Goal: Information Seeking & Learning: Find specific fact

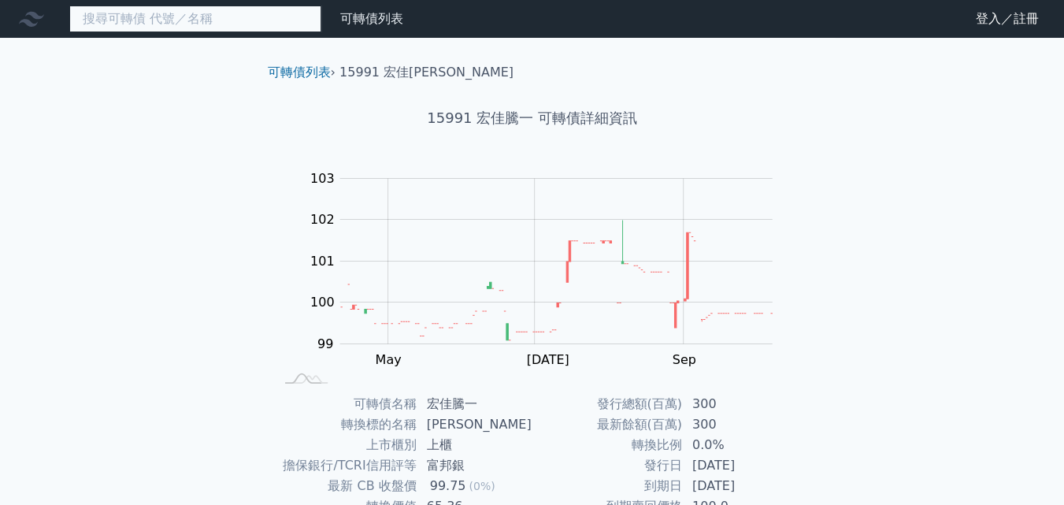
click at [213, 13] on input at bounding box center [195, 19] width 252 height 27
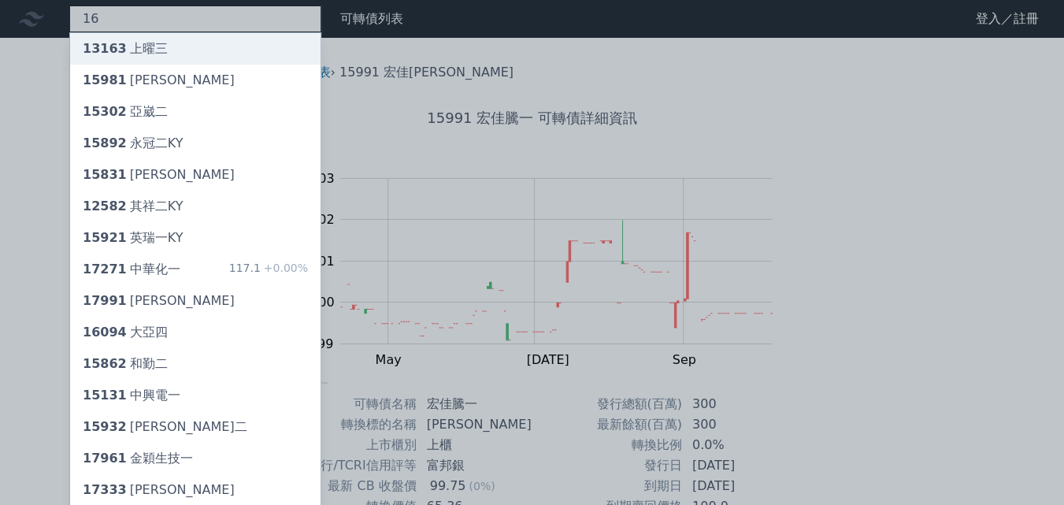
type input "1"
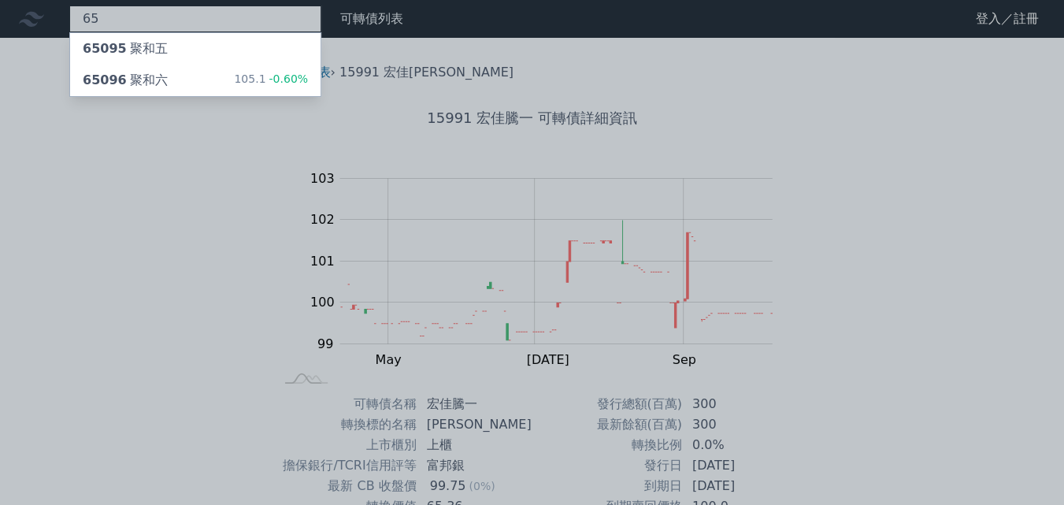
type input "6"
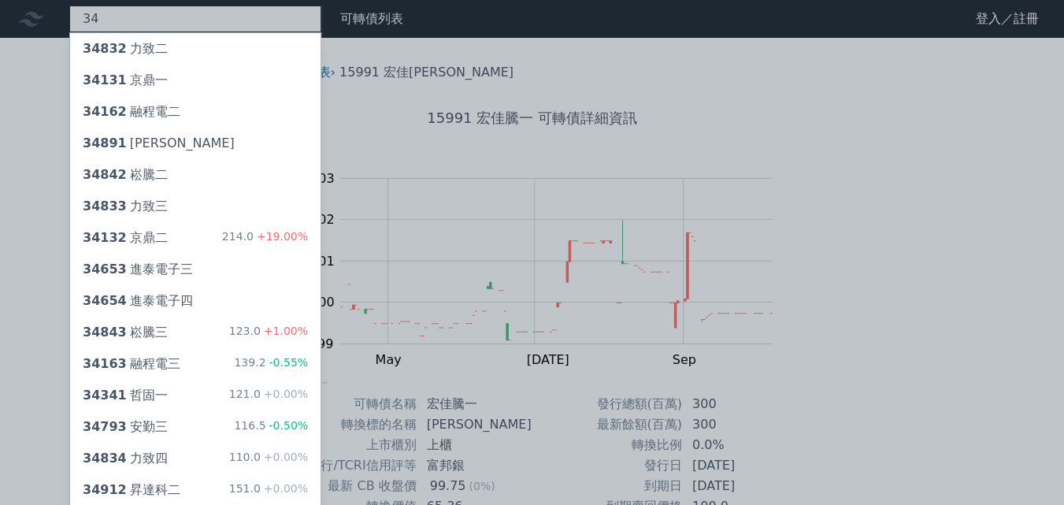
type input "3"
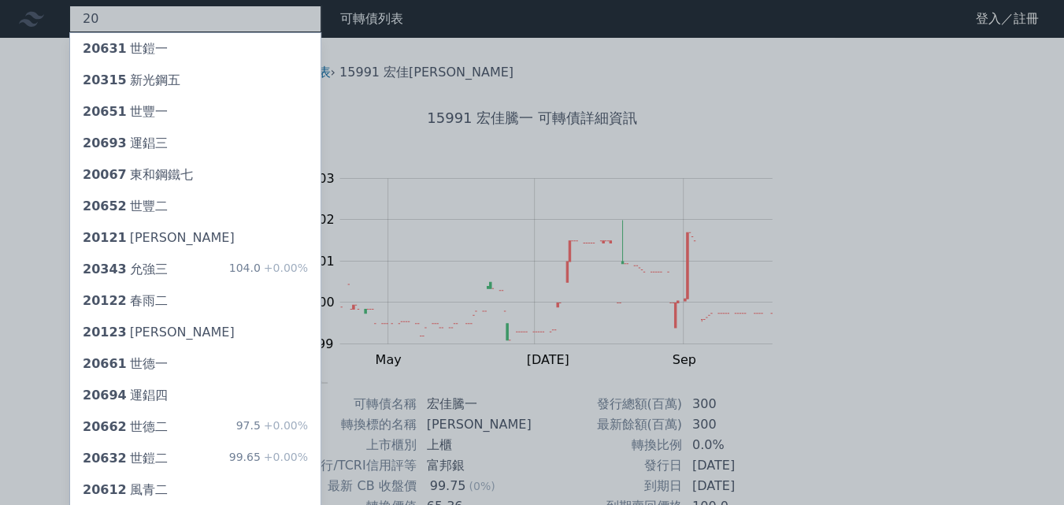
type input "2"
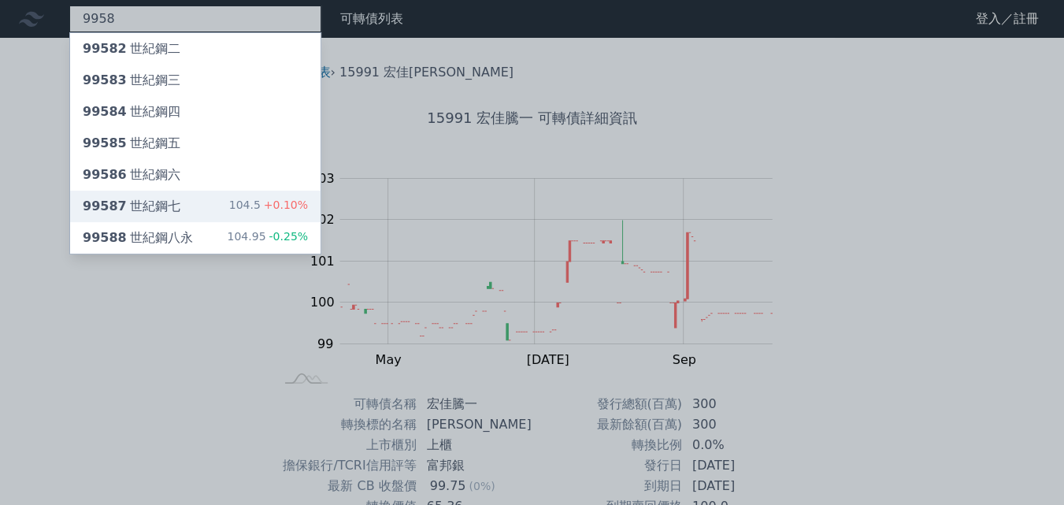
type input "9958"
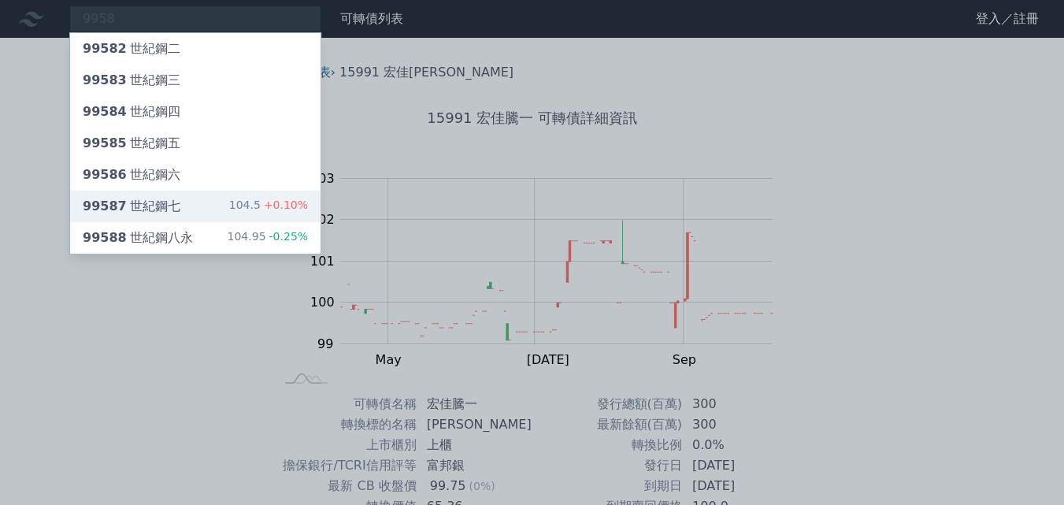
click at [193, 207] on div "99587 世紀鋼七 104.5 +0.10%" at bounding box center [195, 207] width 251 height 32
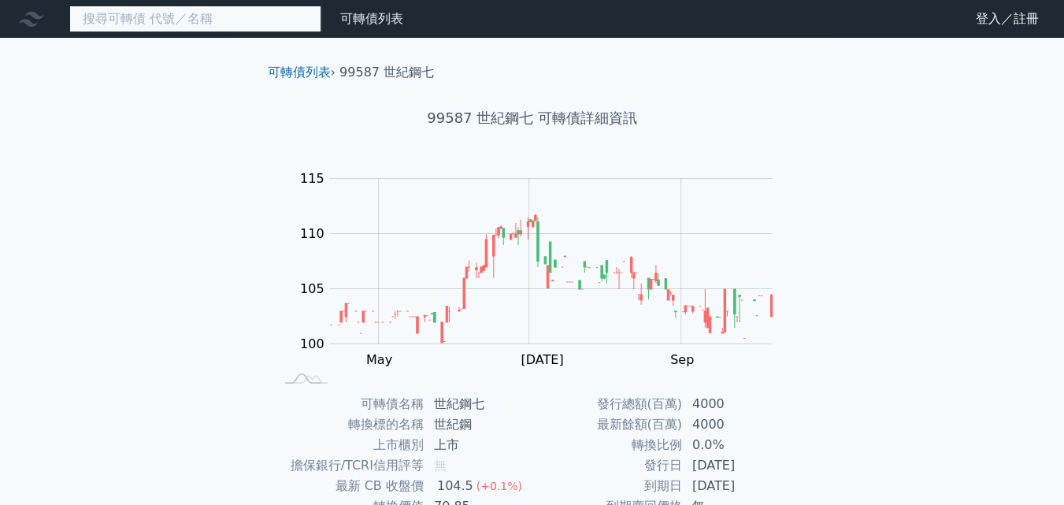
click at [144, 20] on input at bounding box center [195, 19] width 252 height 27
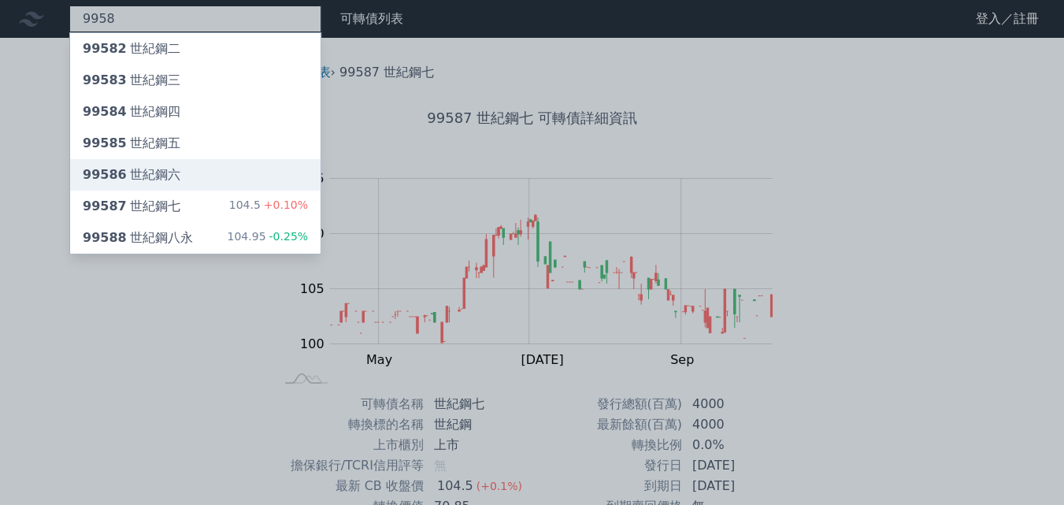
type input "9958"
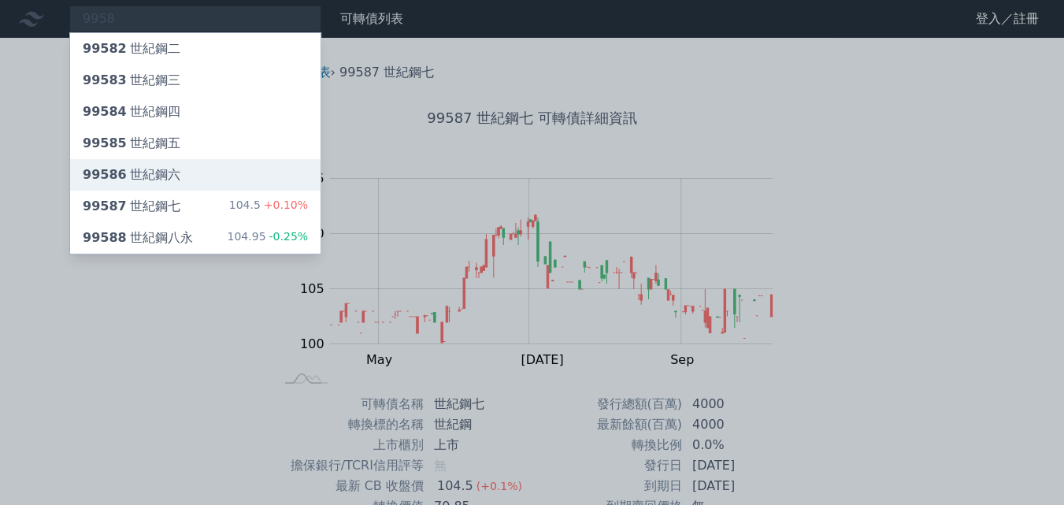
click at [181, 169] on div "99586 世紀鋼六" at bounding box center [195, 175] width 251 height 32
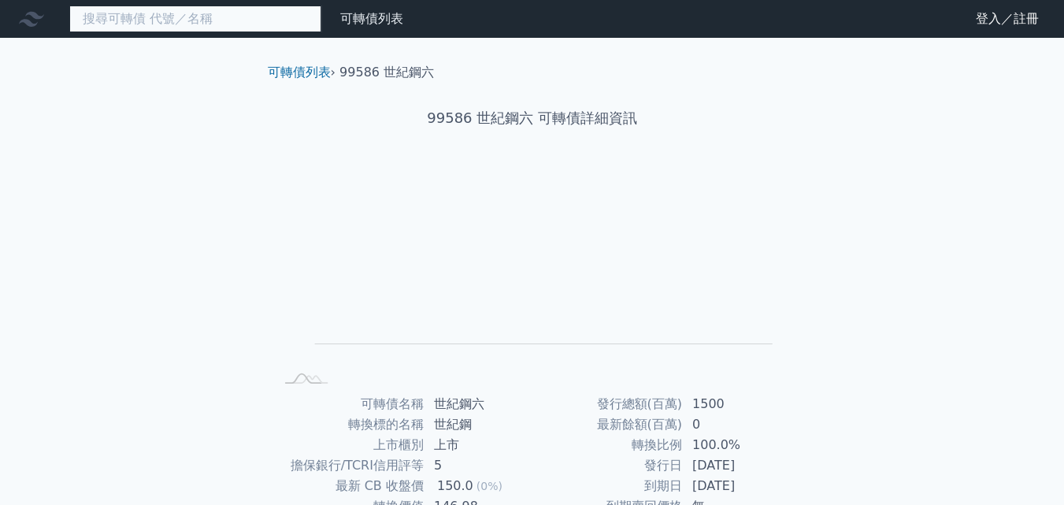
click at [137, 13] on input at bounding box center [195, 19] width 252 height 27
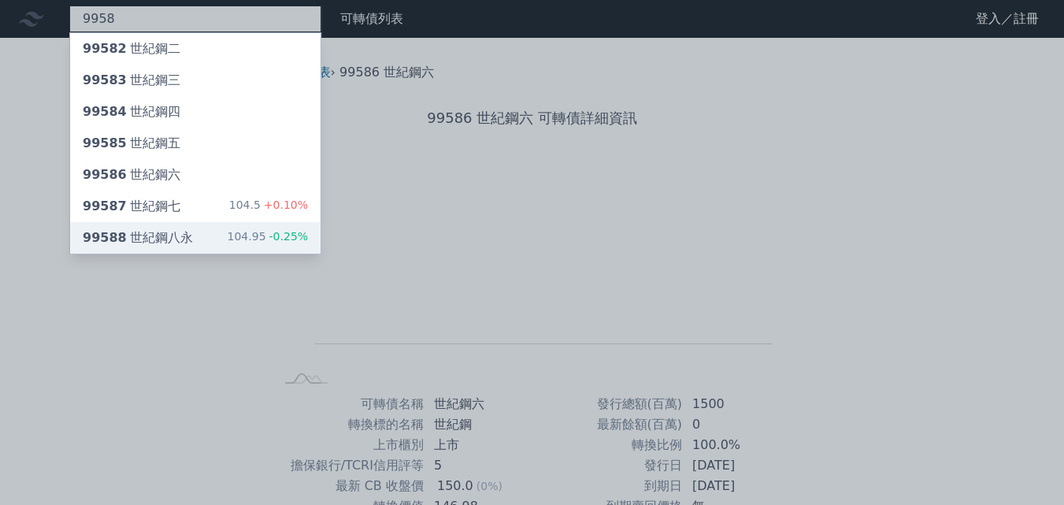
type input "9958"
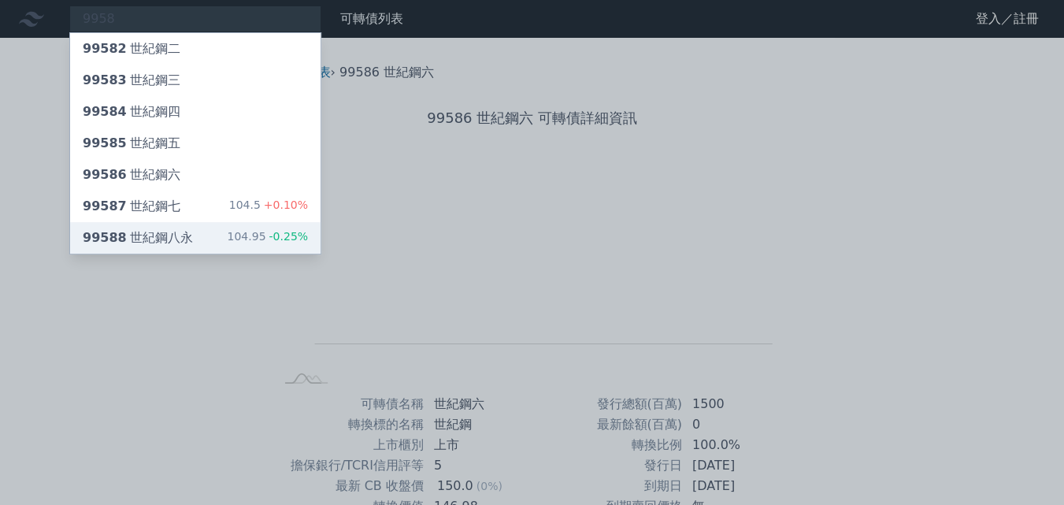
click at [169, 231] on div "99588 世紀鋼八永" at bounding box center [138, 237] width 110 height 19
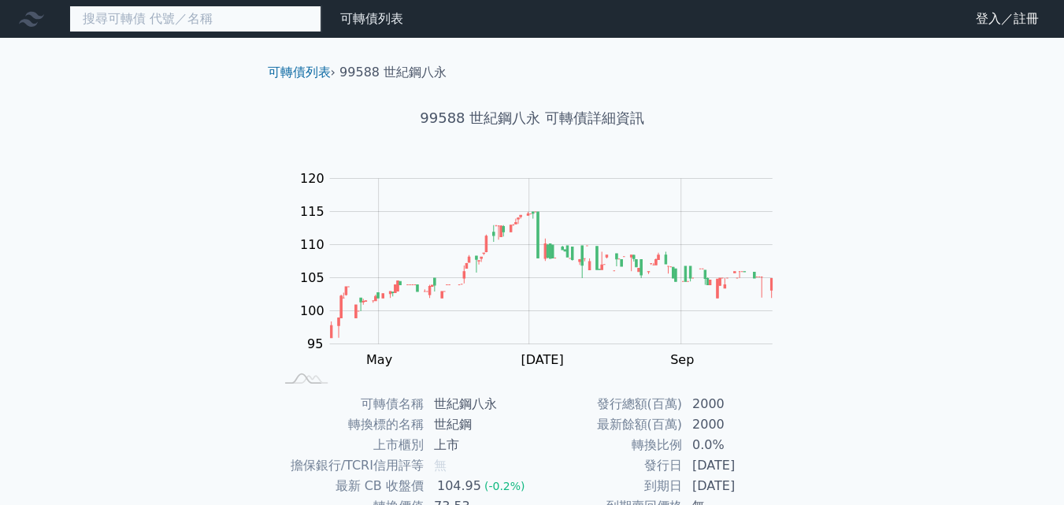
click at [167, 18] on input at bounding box center [195, 19] width 252 height 27
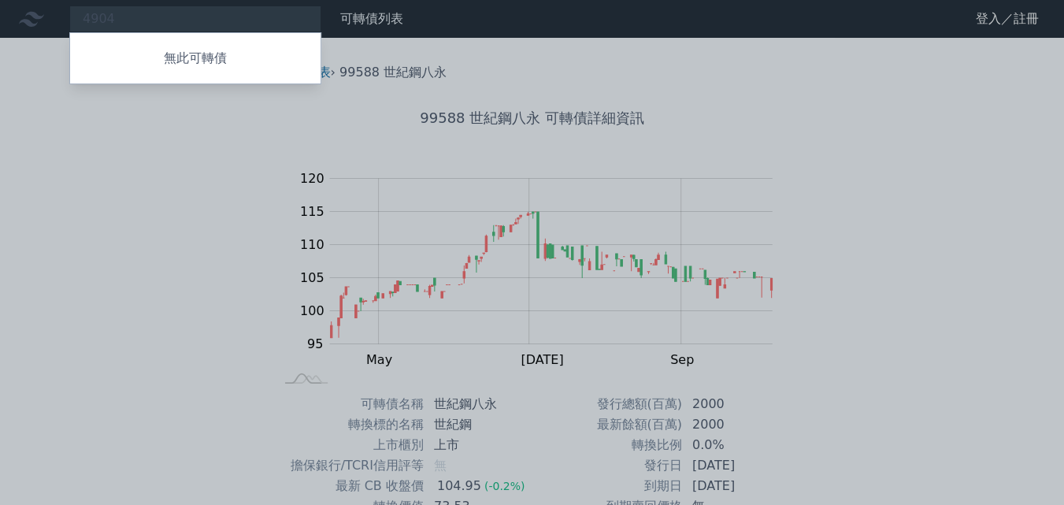
click at [142, 22] on div at bounding box center [532, 252] width 1064 height 505
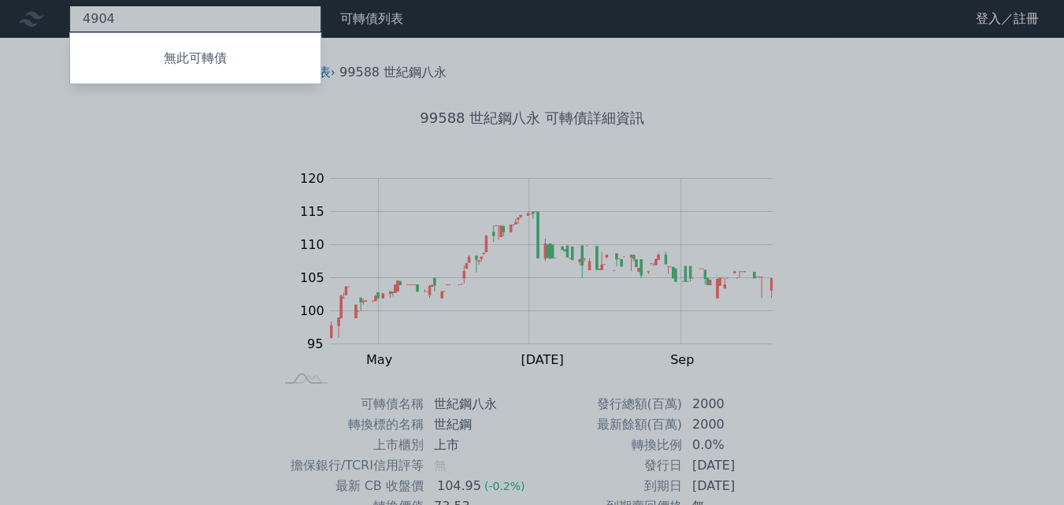
click at [142, 21] on div "4904 無此可轉債" at bounding box center [195, 19] width 252 height 27
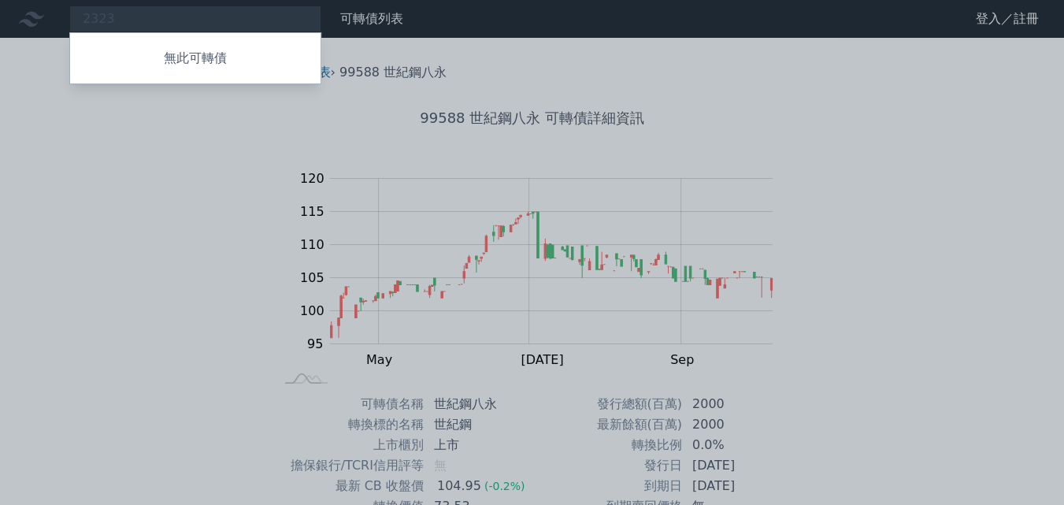
click at [156, 24] on div at bounding box center [532, 252] width 1064 height 505
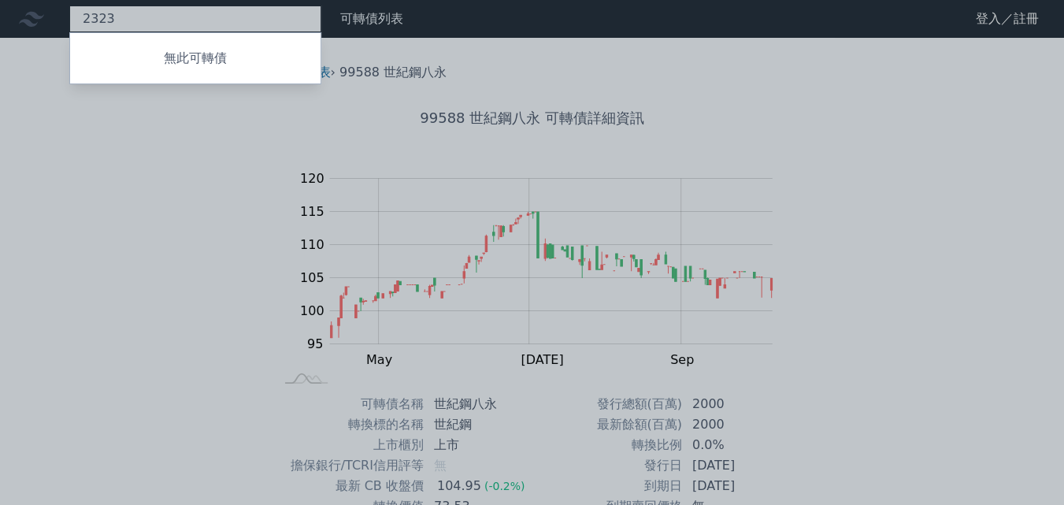
click at [154, 23] on div "2323 無此可轉債" at bounding box center [195, 19] width 252 height 27
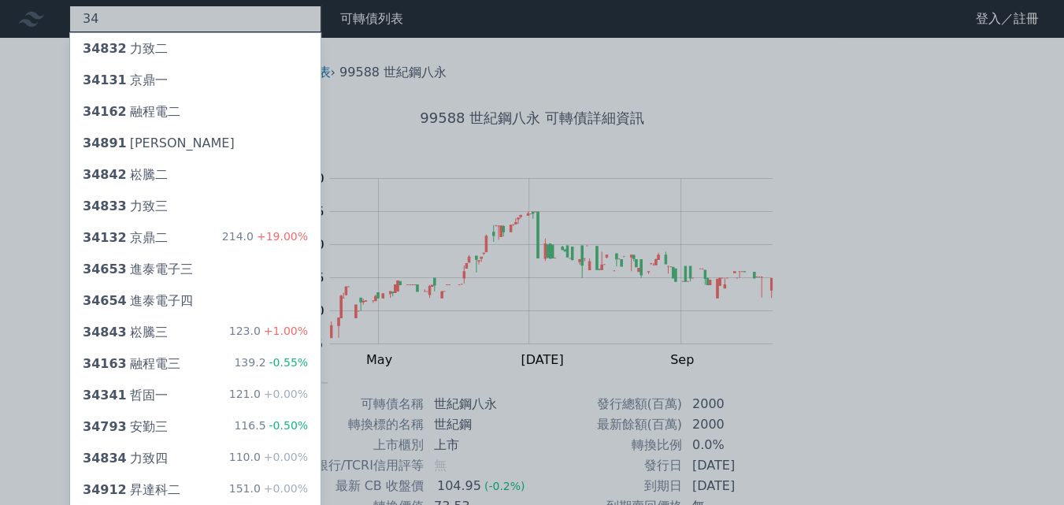
type input "3"
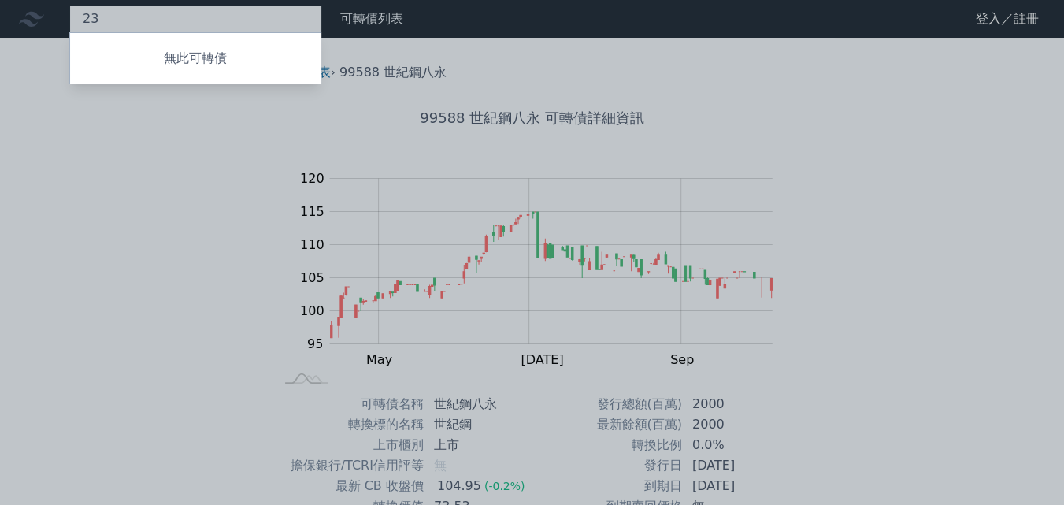
type input "2"
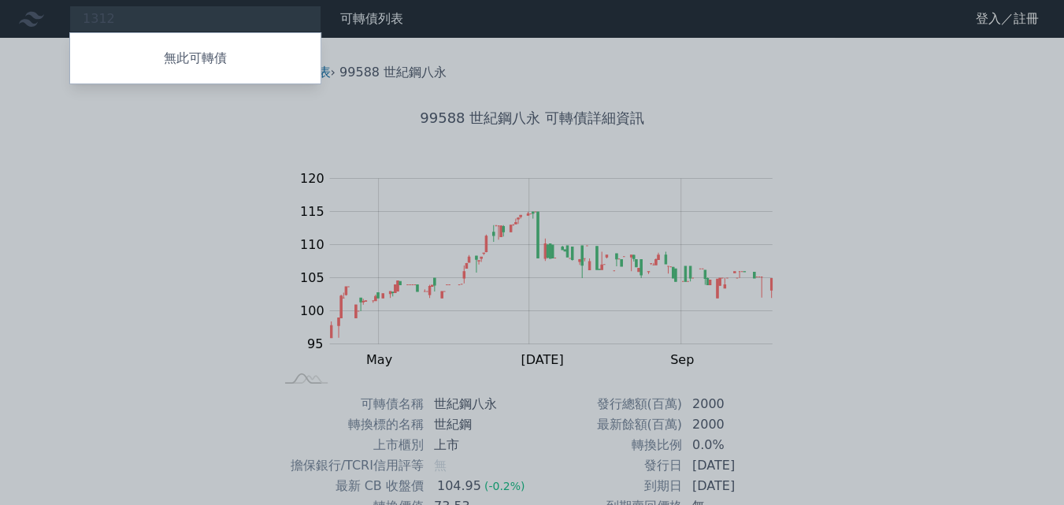
click at [127, 23] on div at bounding box center [532, 252] width 1064 height 505
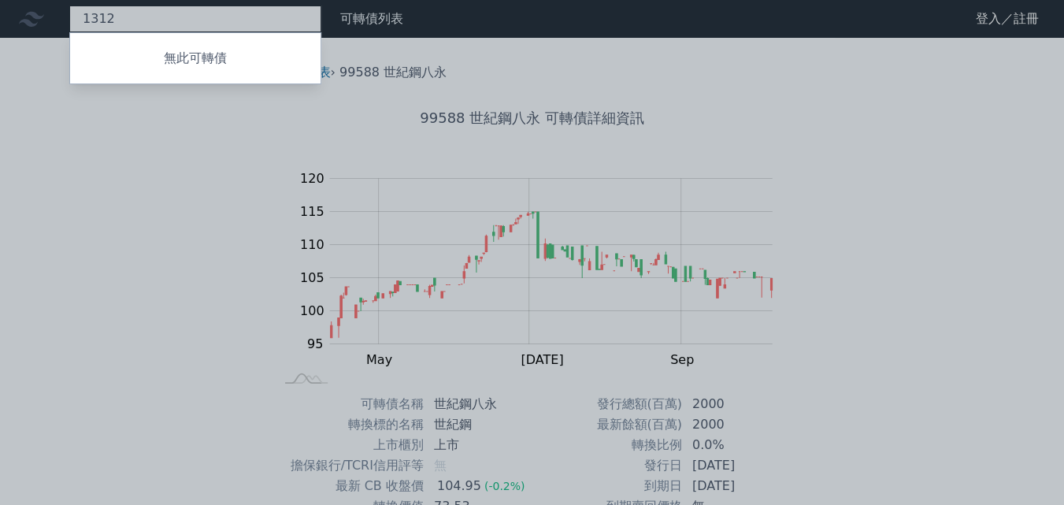
click at [128, 23] on div "1312 無此可轉債" at bounding box center [195, 19] width 252 height 27
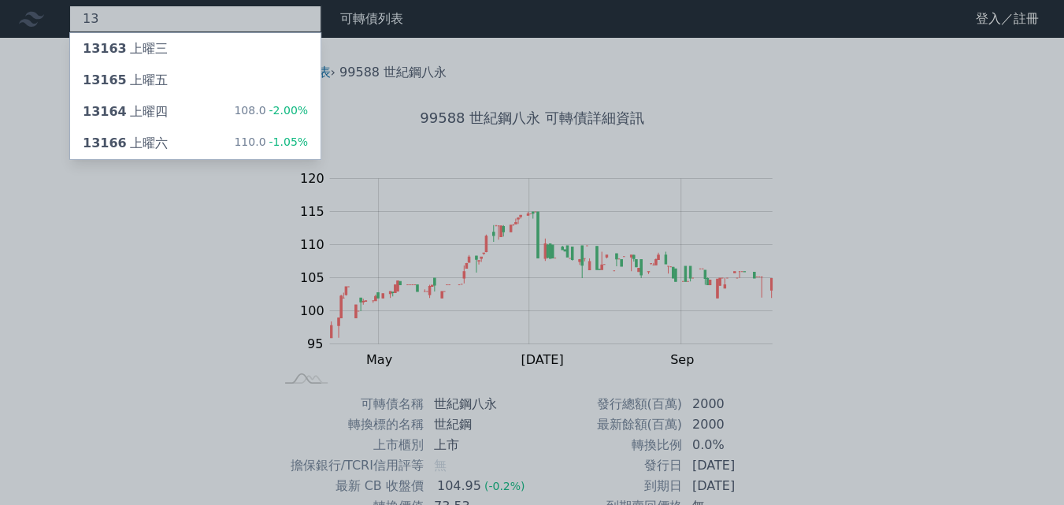
type input "1"
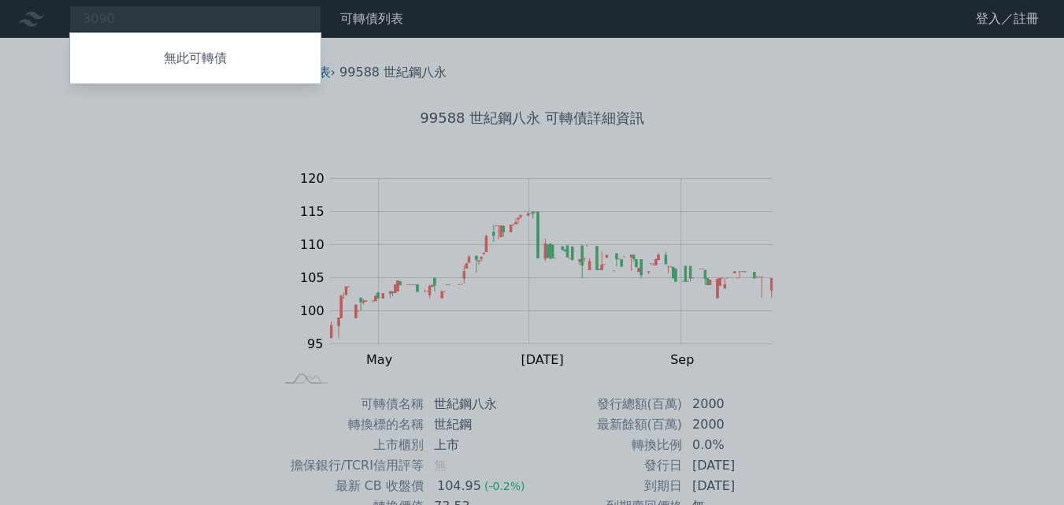
click at [195, 21] on div at bounding box center [532, 252] width 1064 height 505
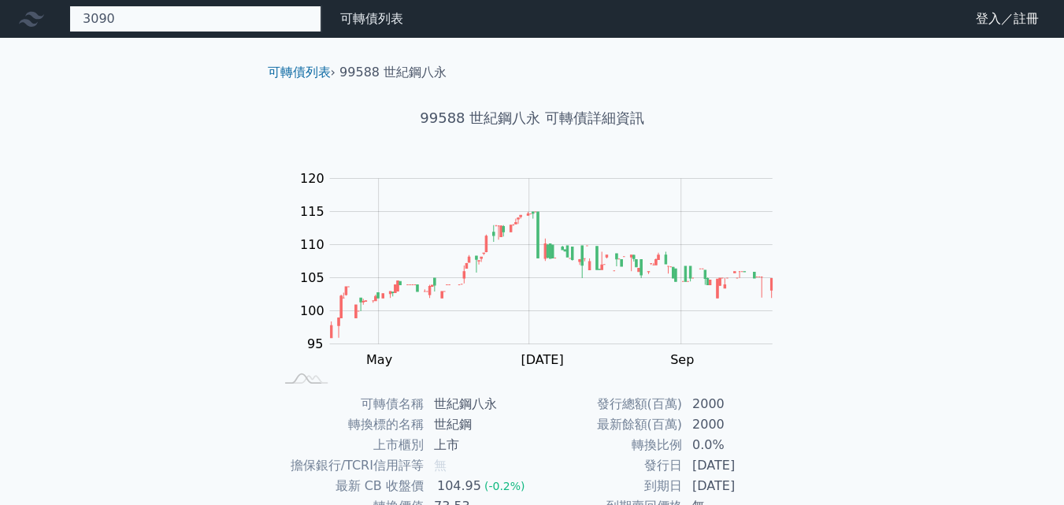
click at [195, 21] on div "3090 無此可轉債" at bounding box center [195, 19] width 252 height 27
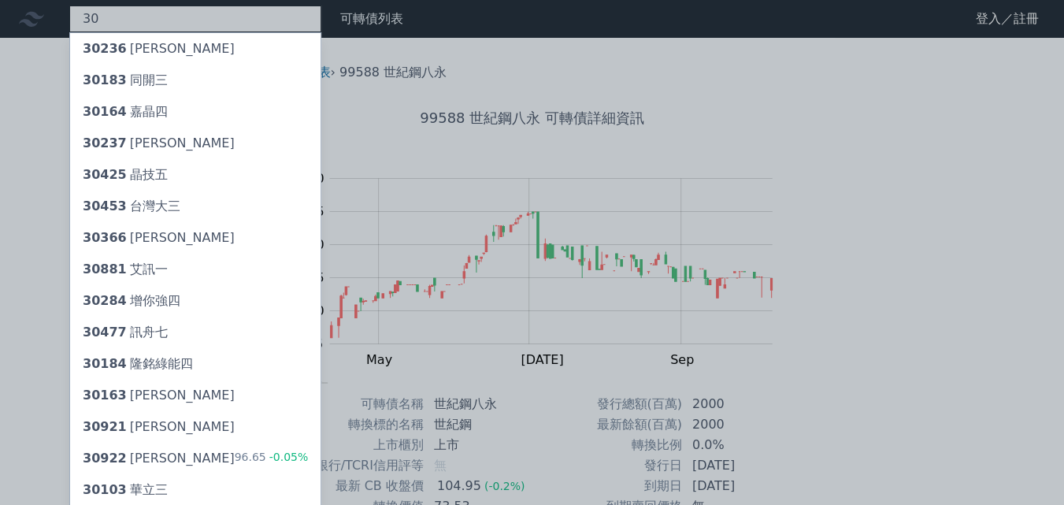
type input "3"
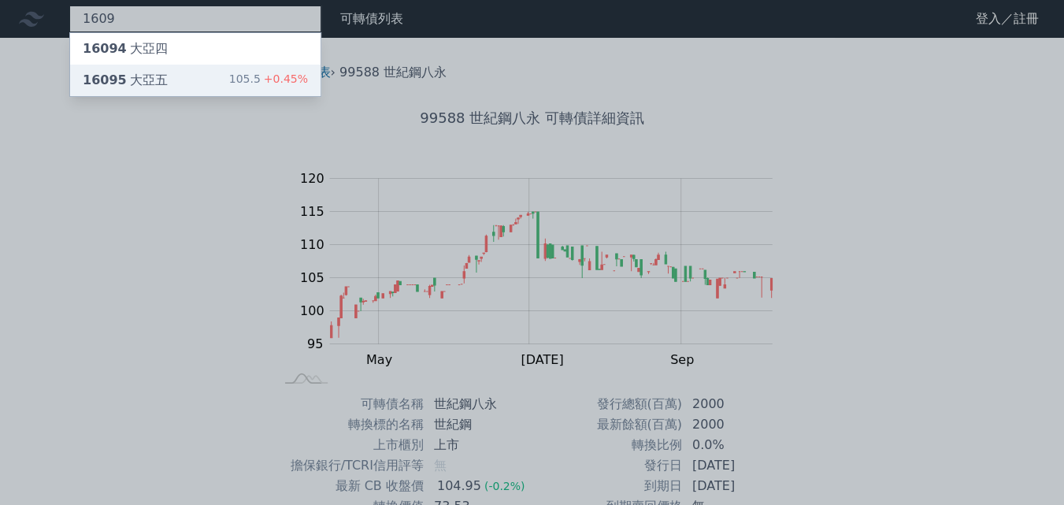
type input "1609"
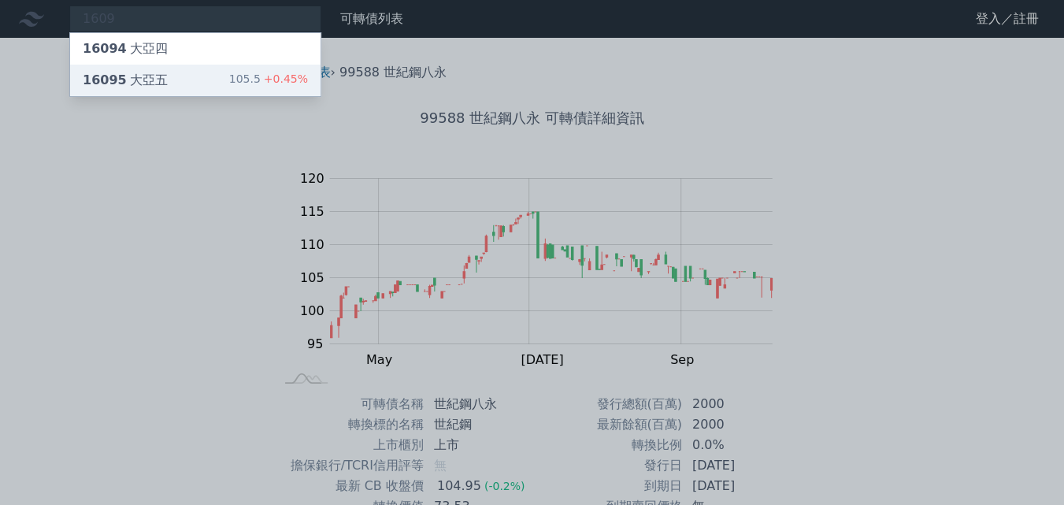
click at [161, 81] on div "16095 大亞五" at bounding box center [125, 80] width 85 height 19
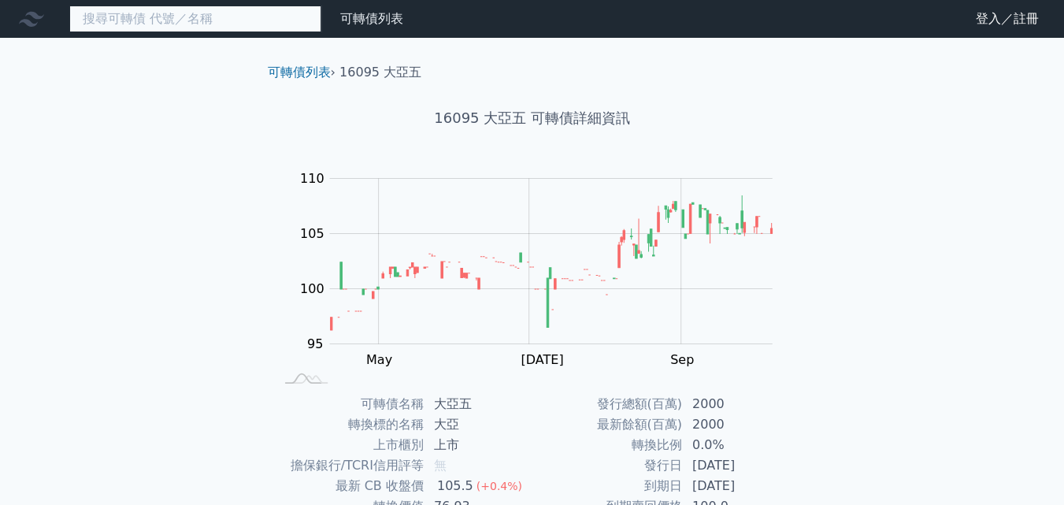
click at [220, 22] on input at bounding box center [195, 19] width 252 height 27
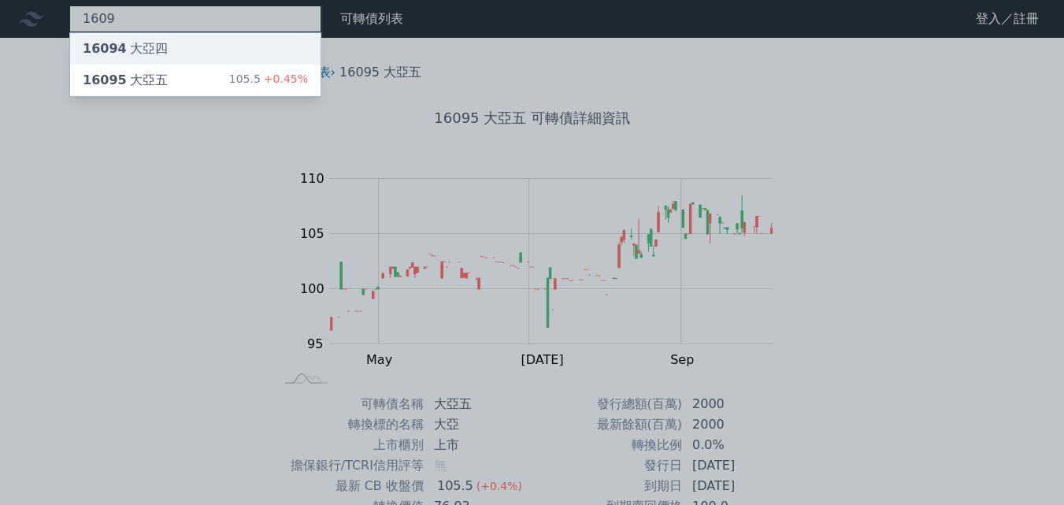
type input "1609"
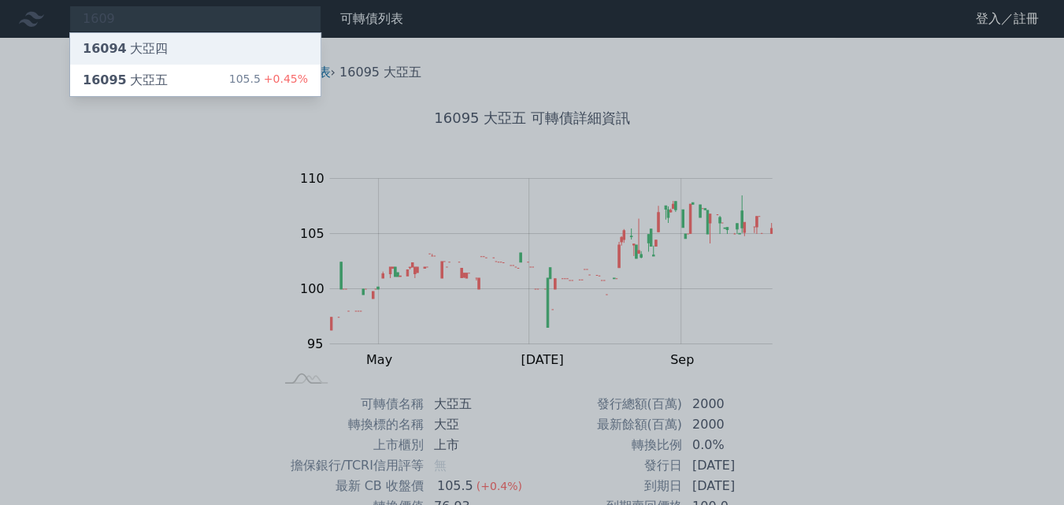
click at [189, 38] on div "16094 大亞四" at bounding box center [195, 49] width 251 height 32
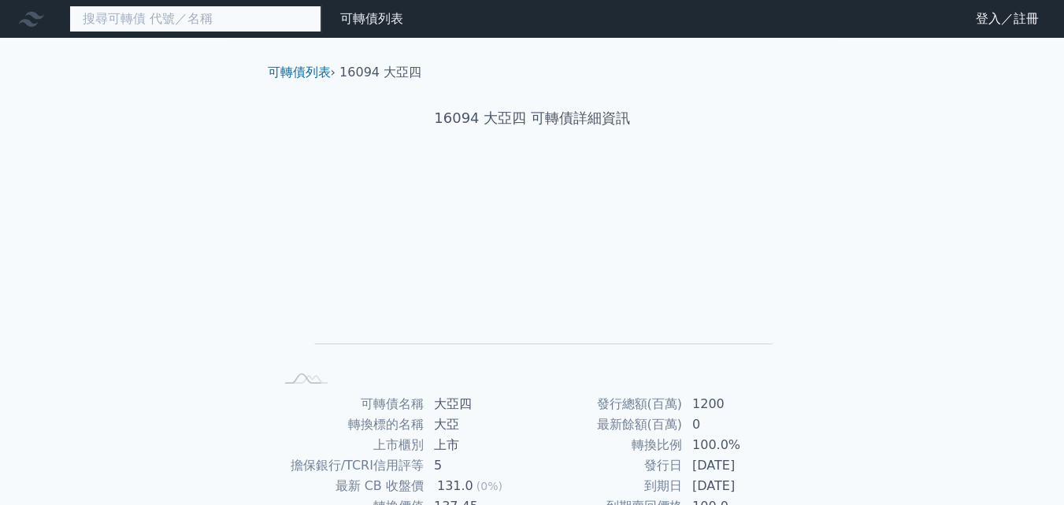
click at [197, 20] on input at bounding box center [195, 19] width 252 height 27
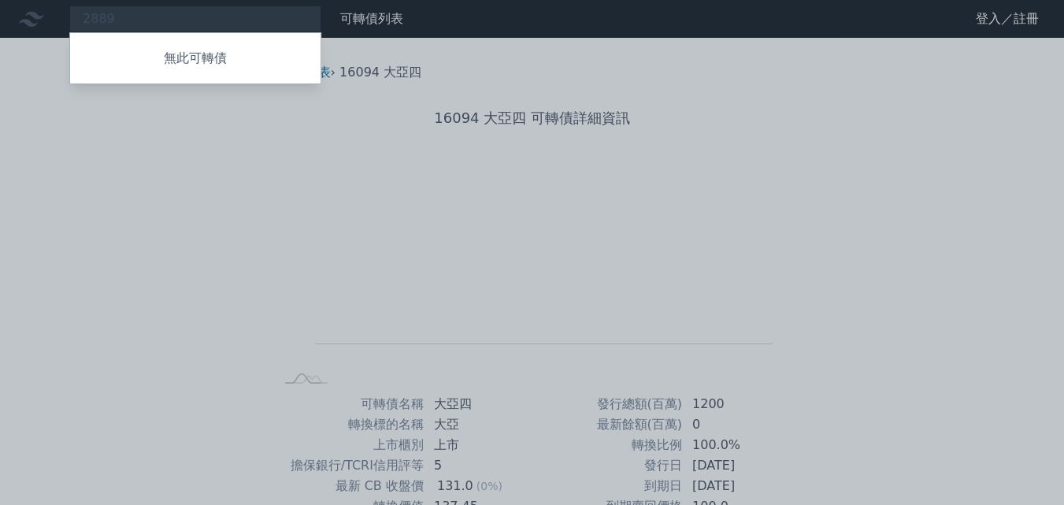
click at [139, 22] on div at bounding box center [532, 252] width 1064 height 505
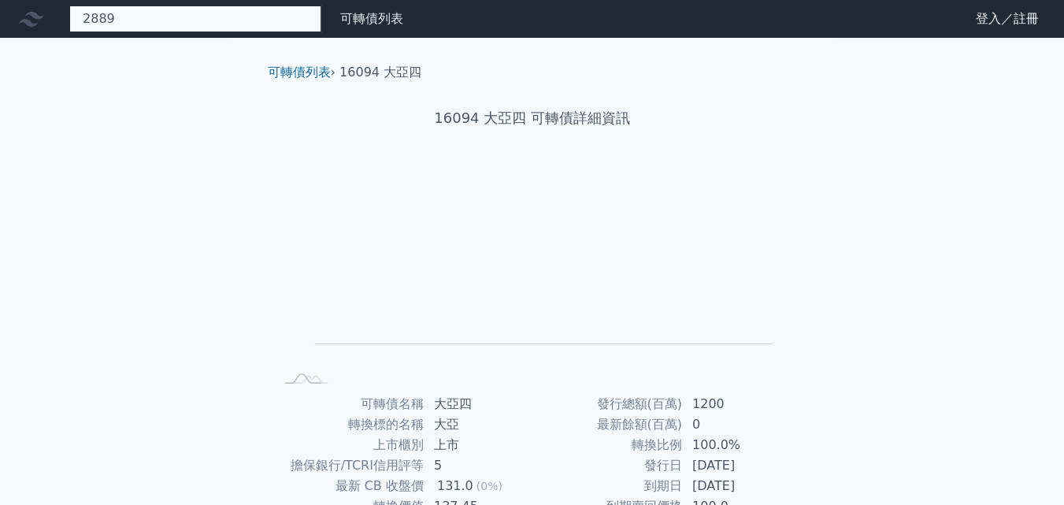
click at [141, 18] on div "2889 無此可轉債" at bounding box center [195, 19] width 252 height 27
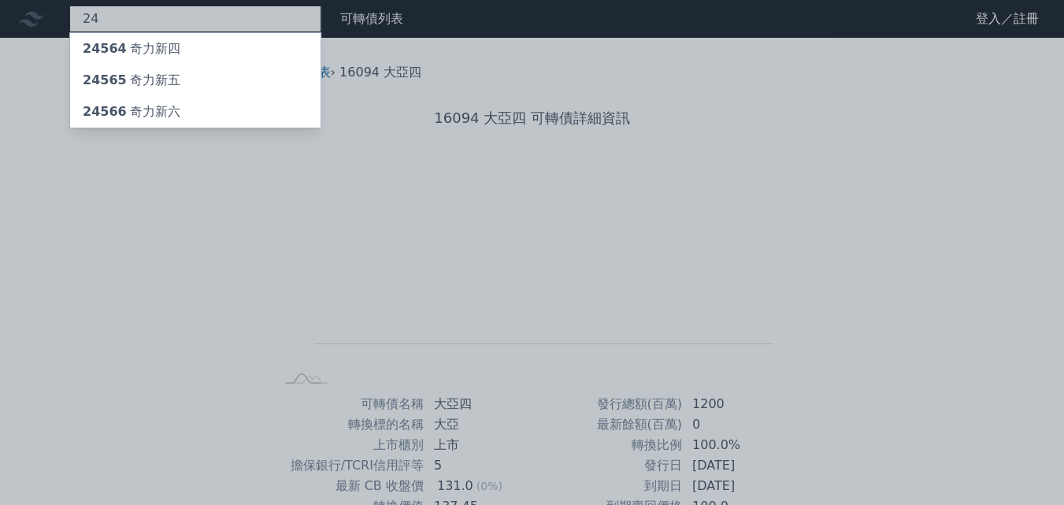
type input "2"
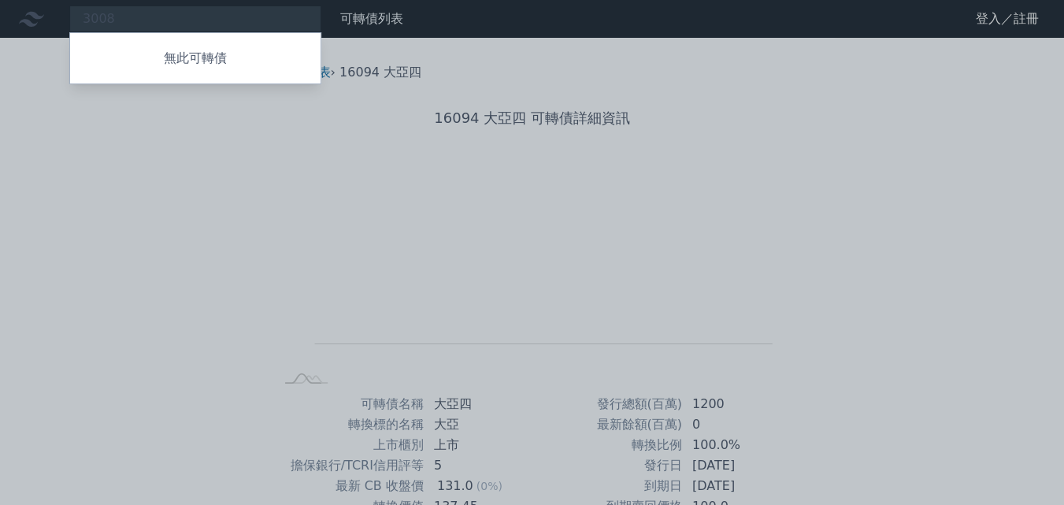
click at [157, 24] on div at bounding box center [532, 252] width 1064 height 505
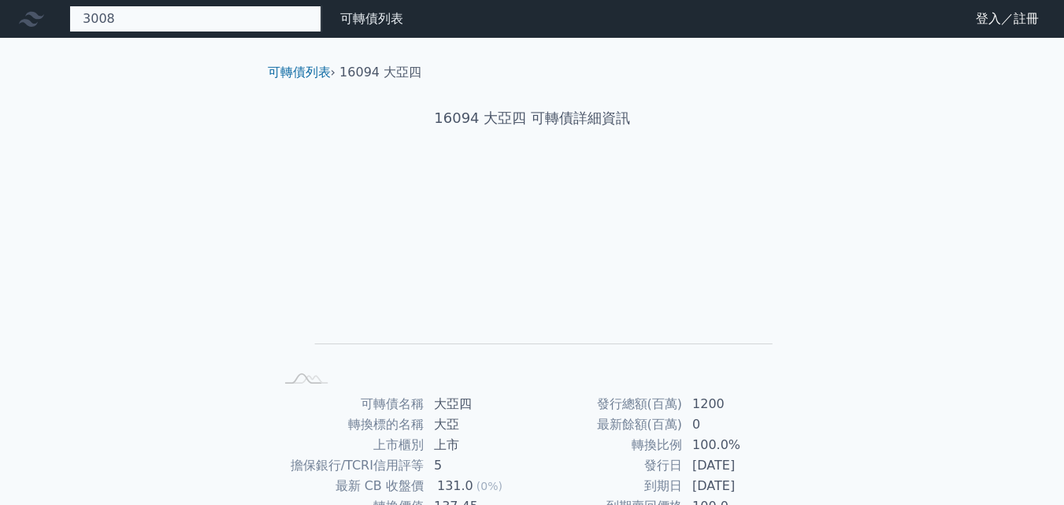
click at [156, 24] on div "3008 無此可轉債" at bounding box center [195, 19] width 252 height 27
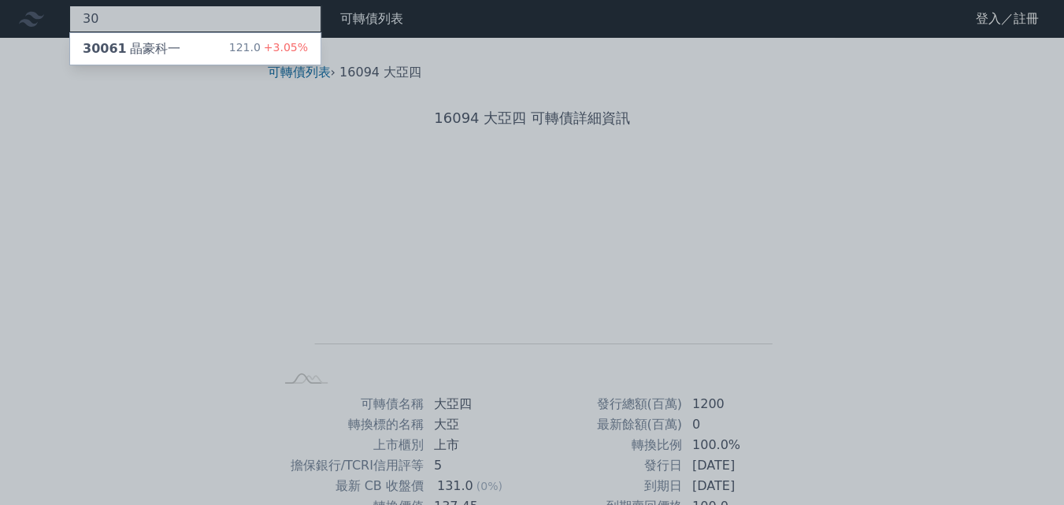
type input "3"
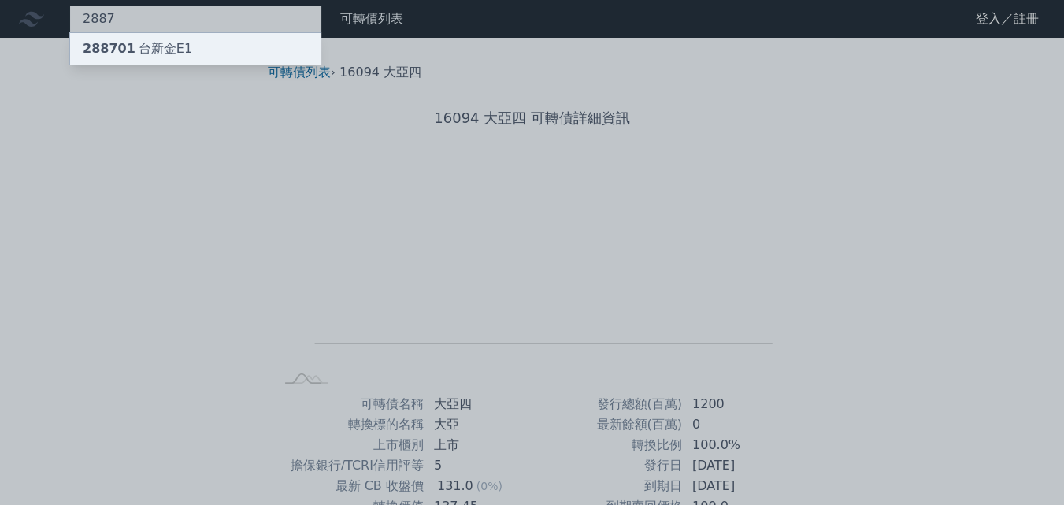
type input "2887"
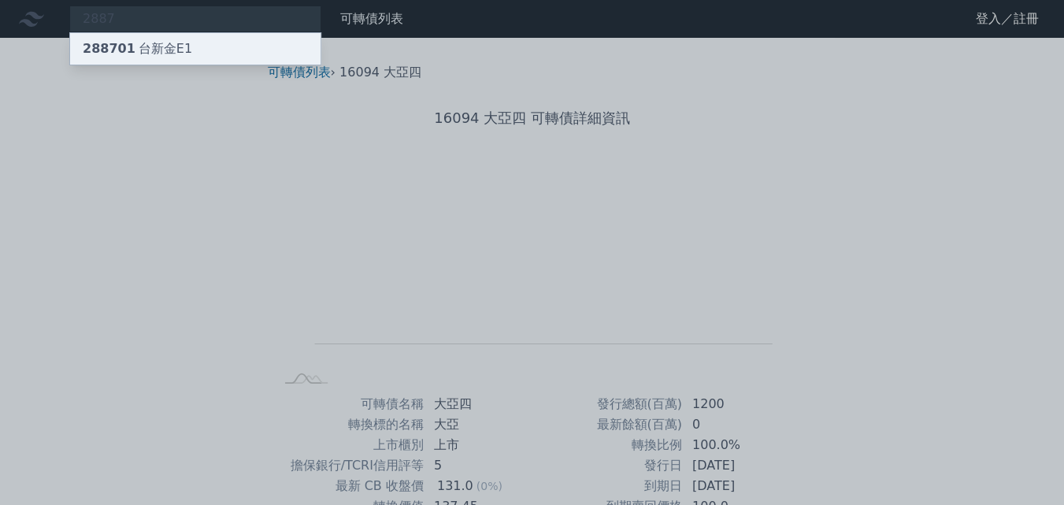
click at [199, 54] on div "288701 台新金E1" at bounding box center [195, 49] width 251 height 32
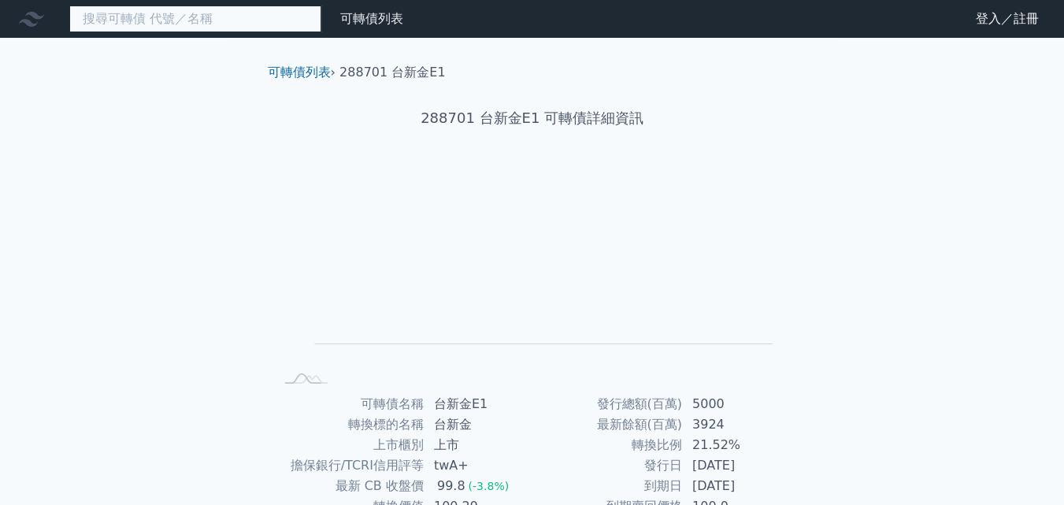
click at [219, 12] on input at bounding box center [195, 19] width 252 height 27
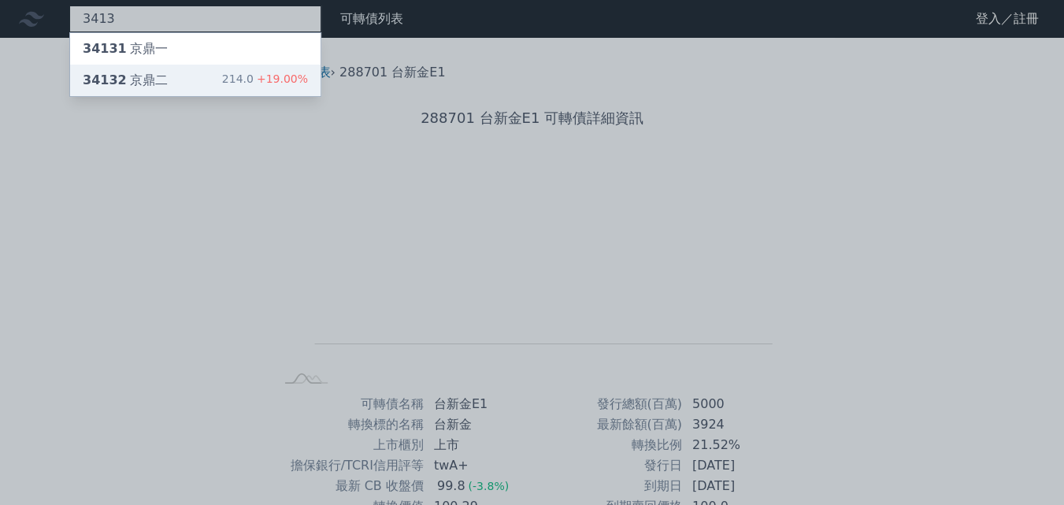
type input "3413"
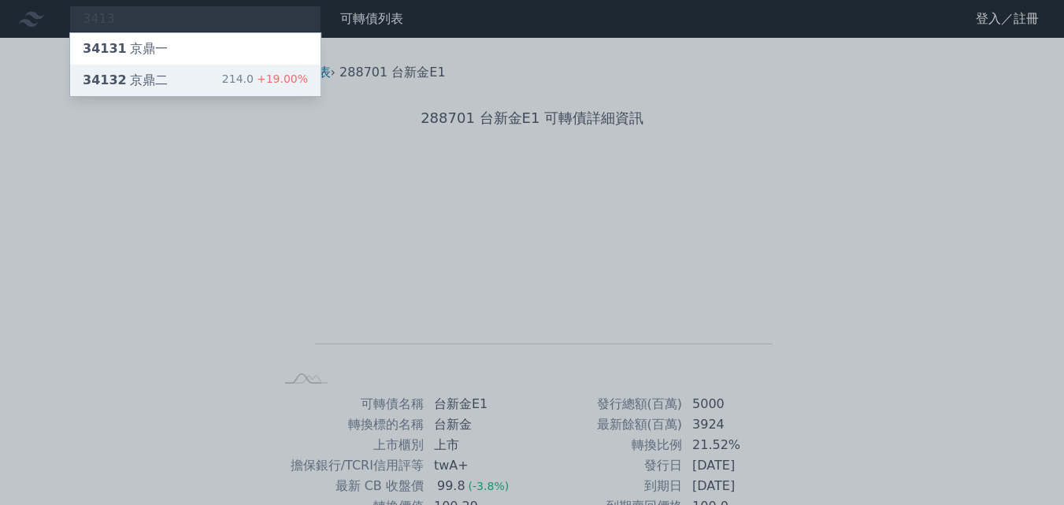
click at [154, 81] on div "34132 京鼎二" at bounding box center [125, 80] width 85 height 19
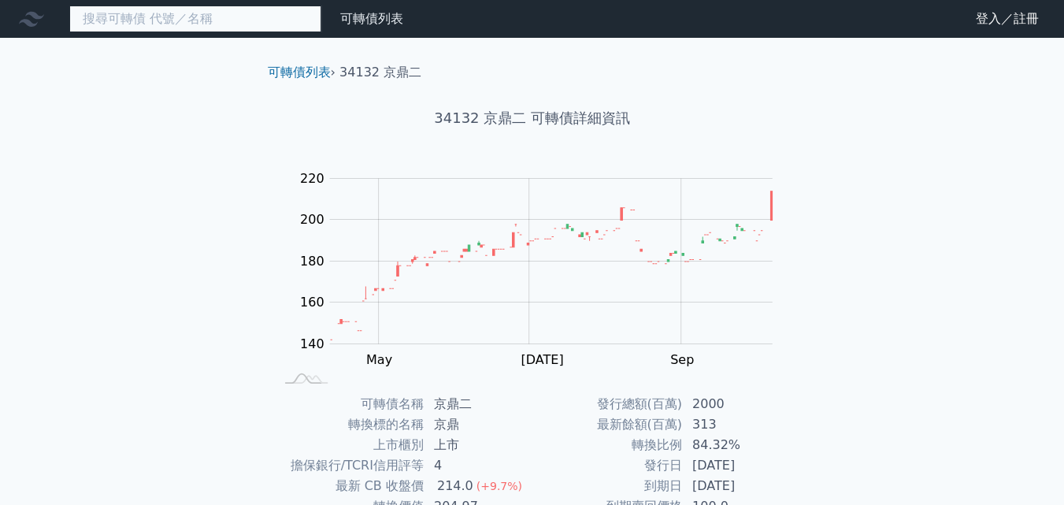
click at [266, 20] on input at bounding box center [195, 19] width 252 height 27
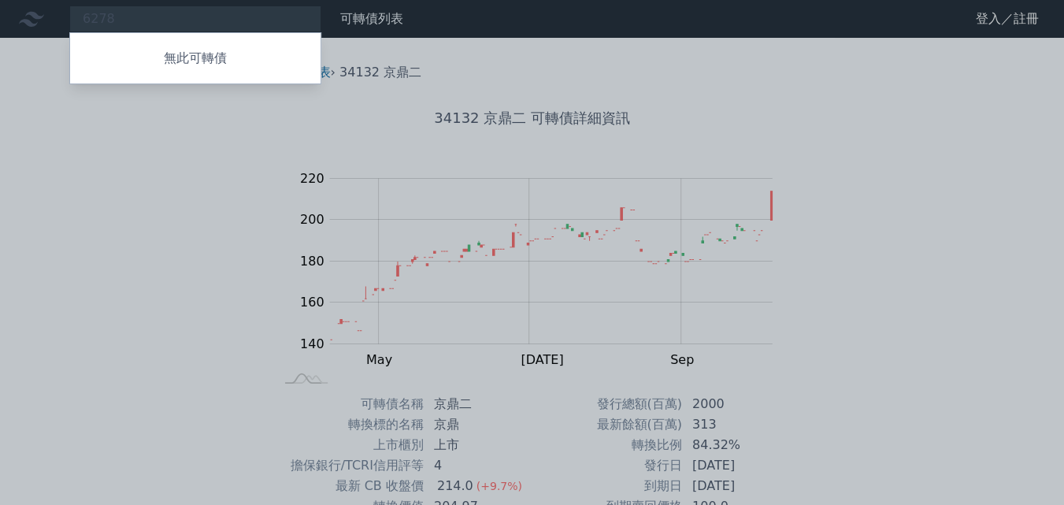
click at [161, 18] on div at bounding box center [532, 252] width 1064 height 505
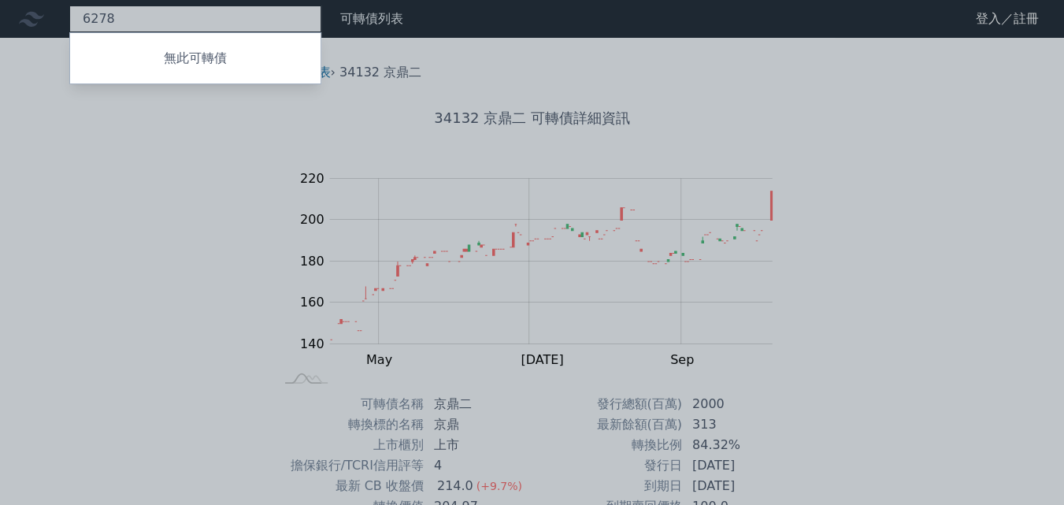
click at [160, 17] on div "6278 無此可轉債" at bounding box center [195, 19] width 252 height 27
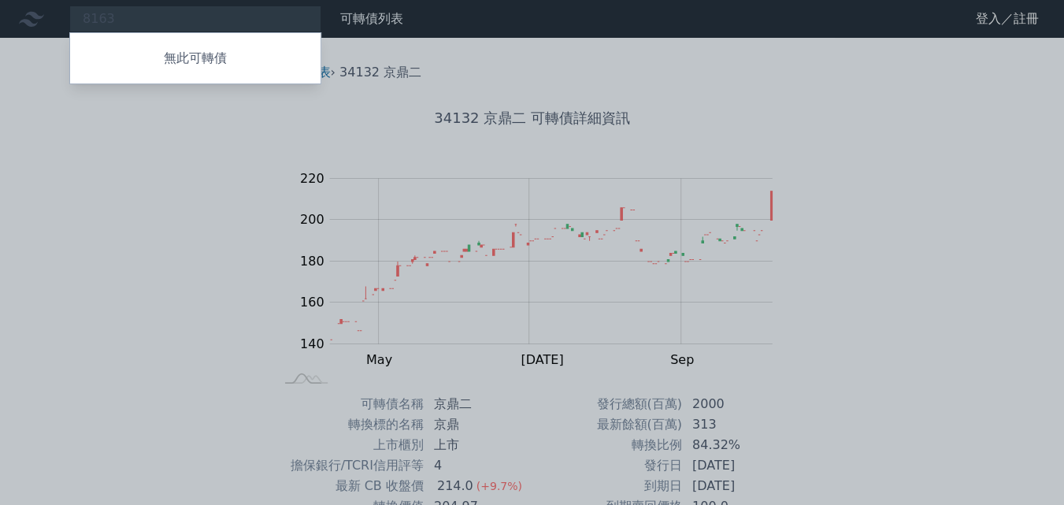
click at [145, 21] on div at bounding box center [532, 252] width 1064 height 505
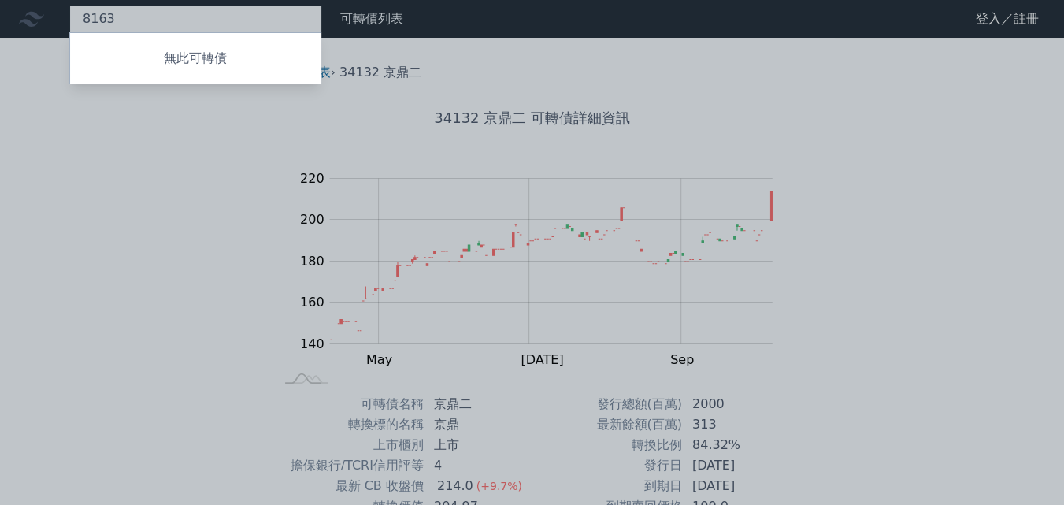
click at [139, 15] on div "8163 無此可轉債" at bounding box center [195, 19] width 252 height 27
type input "8"
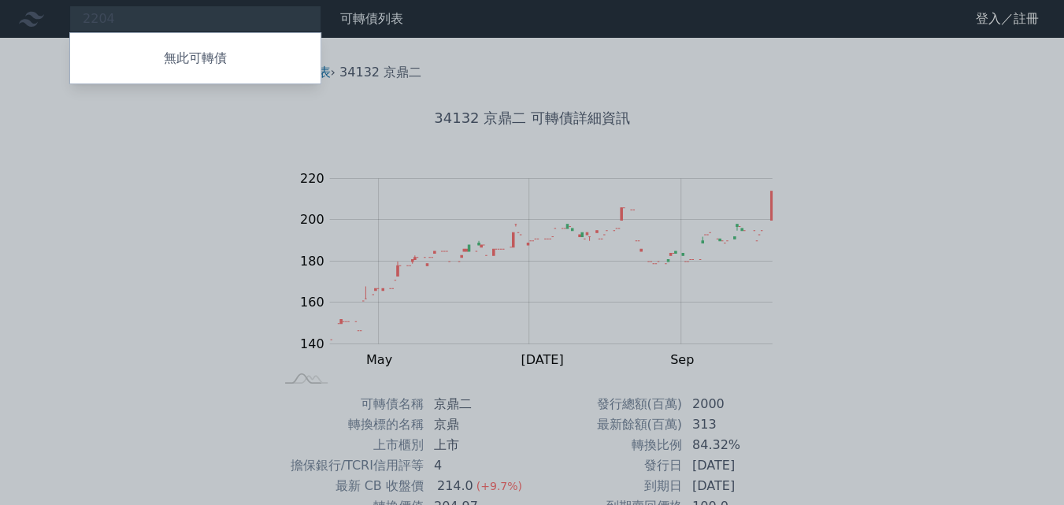
click at [138, 24] on div at bounding box center [532, 252] width 1064 height 505
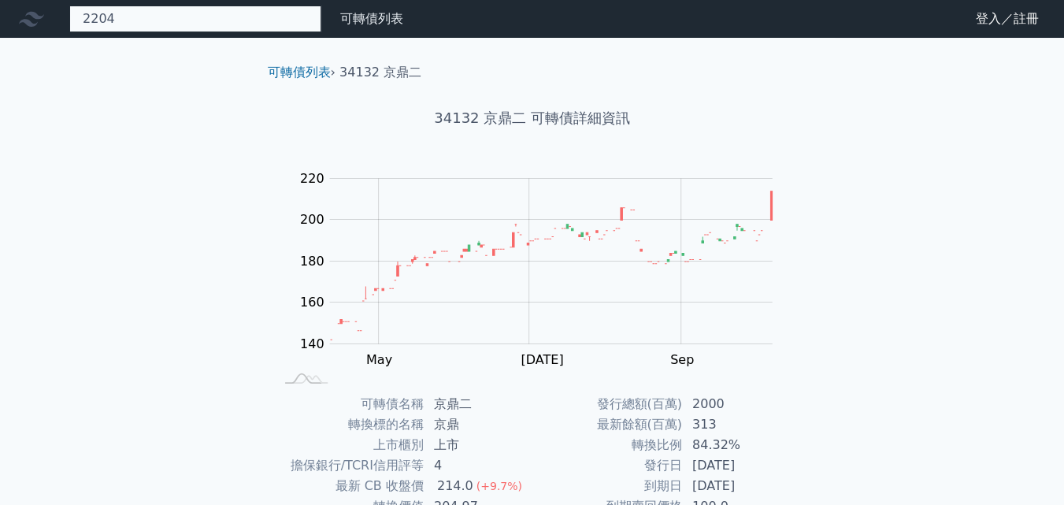
click at [141, 20] on div "2204 無此可轉債" at bounding box center [195, 19] width 252 height 27
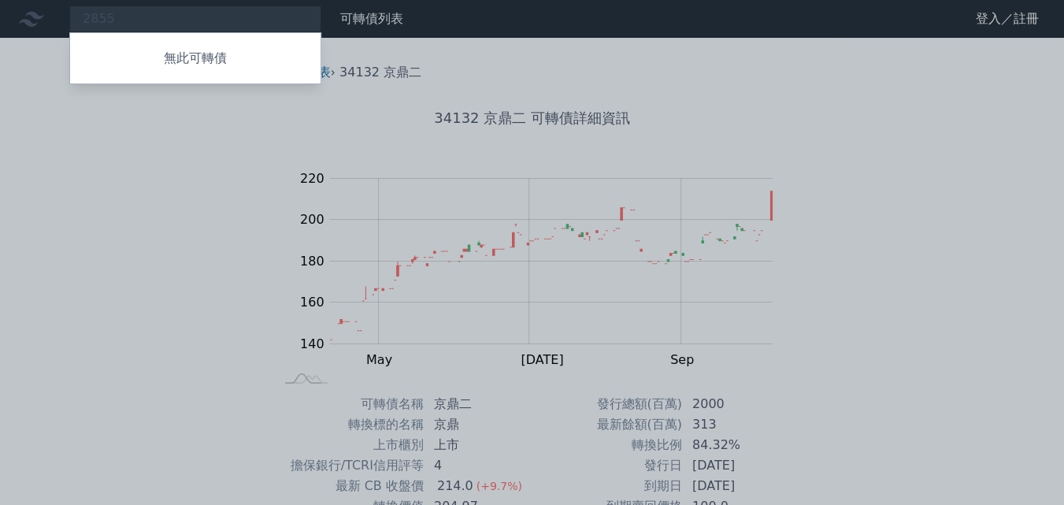
click at [151, 24] on div at bounding box center [532, 252] width 1064 height 505
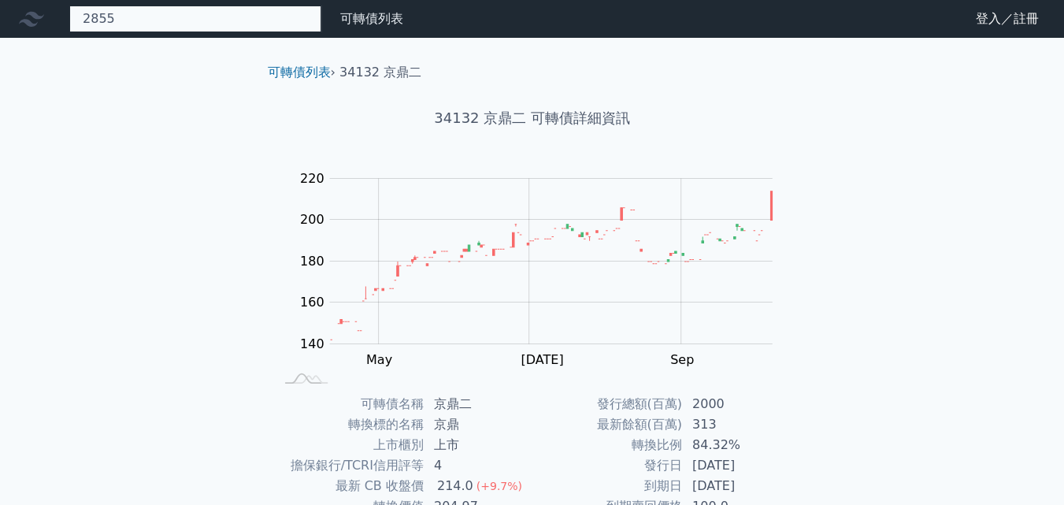
click at [147, 17] on div "2855 無此可轉債" at bounding box center [195, 19] width 252 height 27
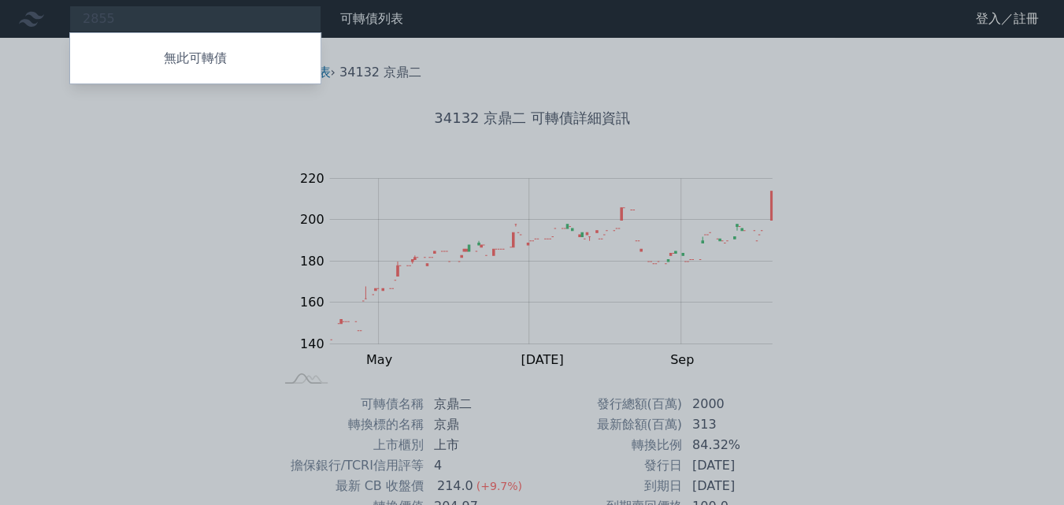
click at [147, 17] on div at bounding box center [532, 252] width 1064 height 505
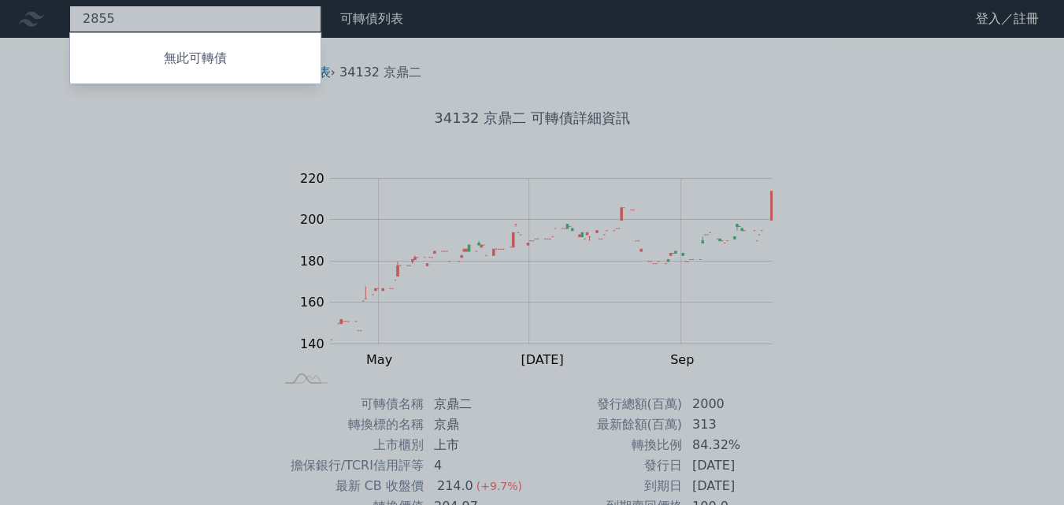
click at [147, 10] on div "2855 無此可轉債" at bounding box center [195, 19] width 252 height 27
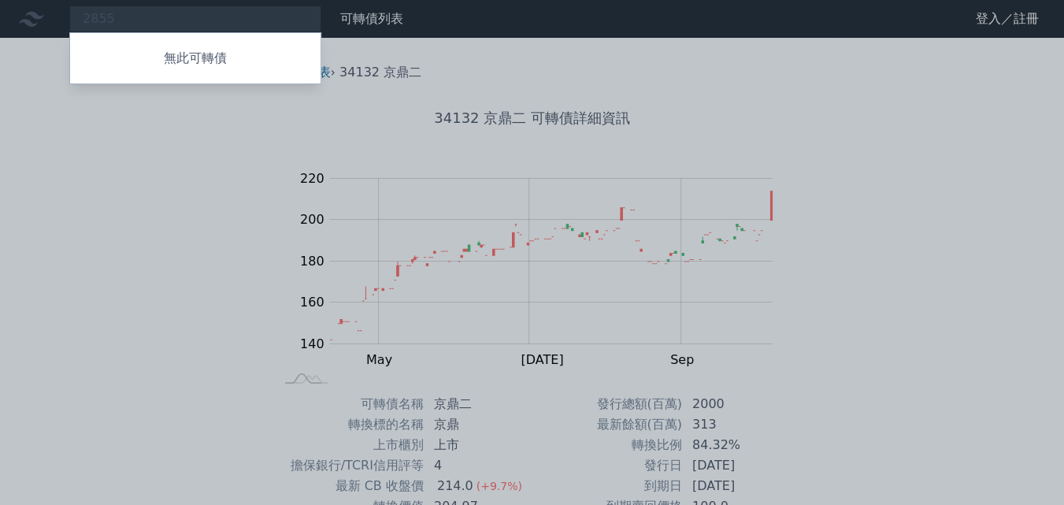
click at [147, 23] on div at bounding box center [532, 252] width 1064 height 505
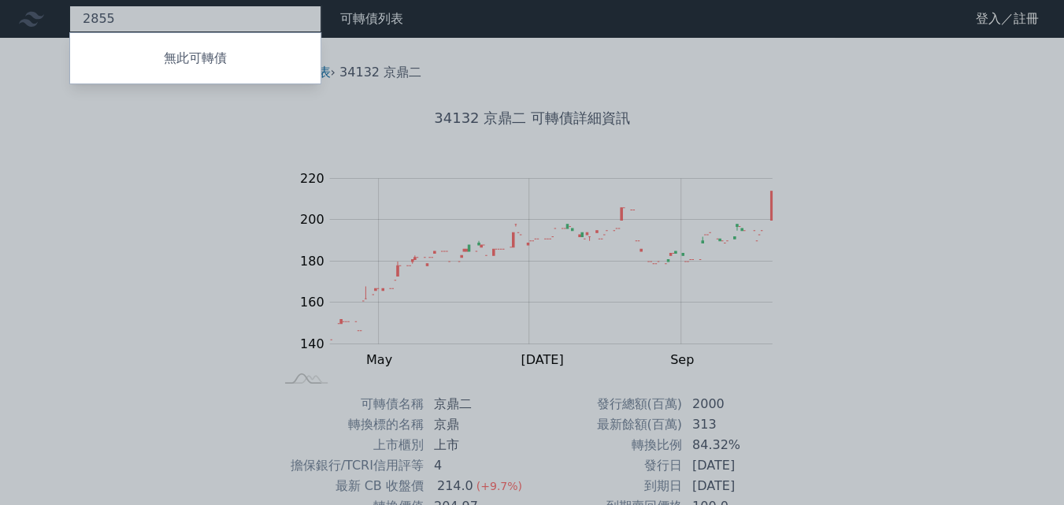
click at [121, 24] on div "2855 無此可轉債" at bounding box center [195, 19] width 252 height 27
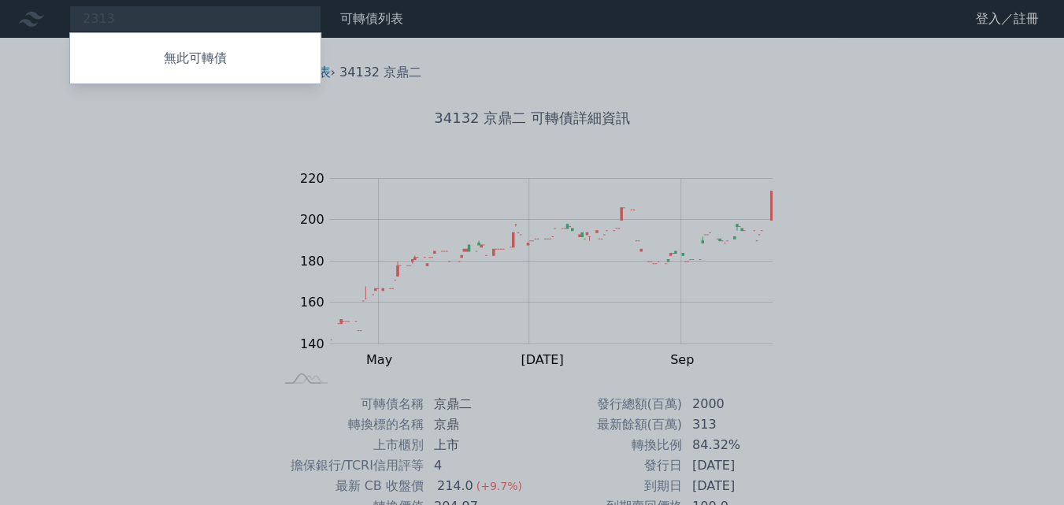
click at [147, 18] on div at bounding box center [532, 252] width 1064 height 505
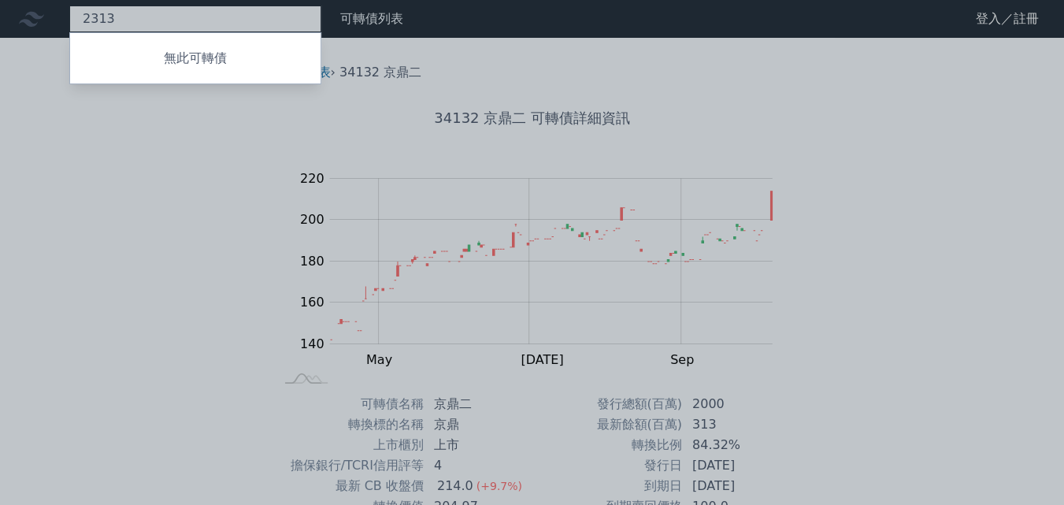
click at [147, 18] on div "2313 無此可轉債" at bounding box center [195, 19] width 252 height 27
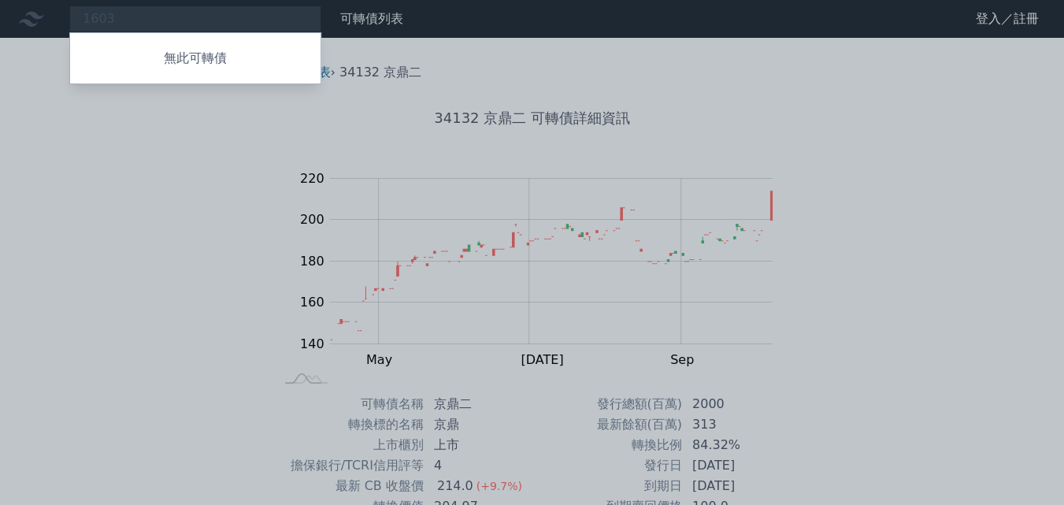
click at [186, 23] on div at bounding box center [532, 252] width 1064 height 505
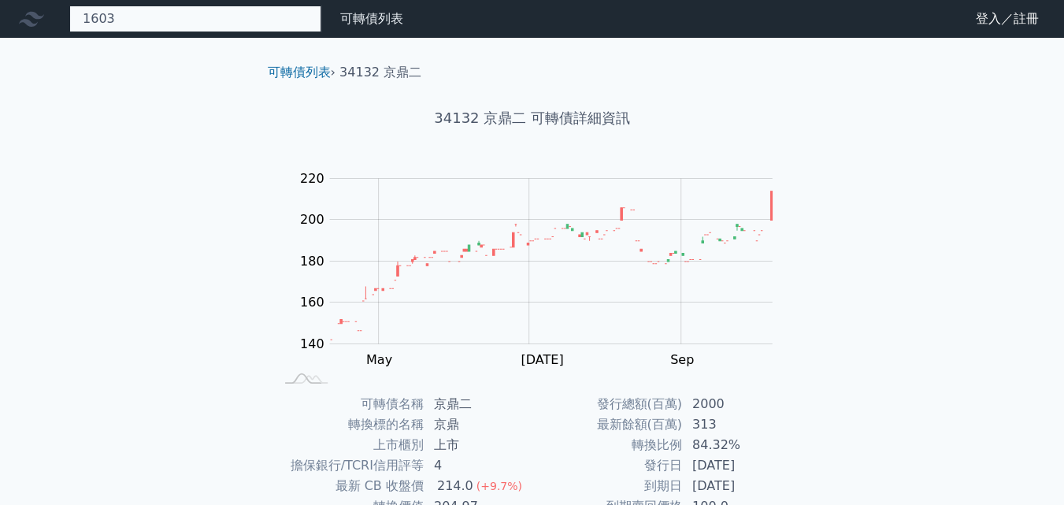
click at [186, 23] on div "1603 無此可轉債" at bounding box center [195, 19] width 252 height 27
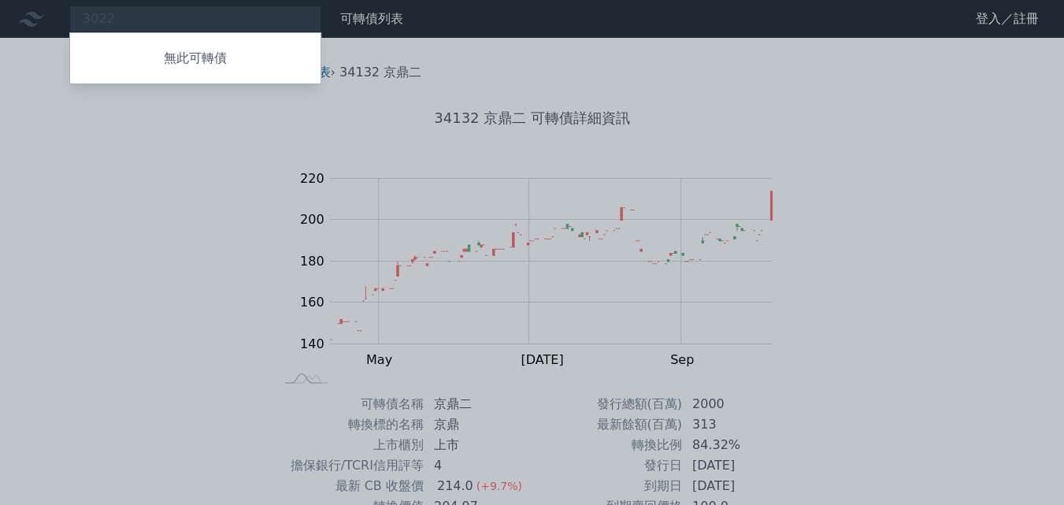
click at [181, 18] on div at bounding box center [532, 252] width 1064 height 505
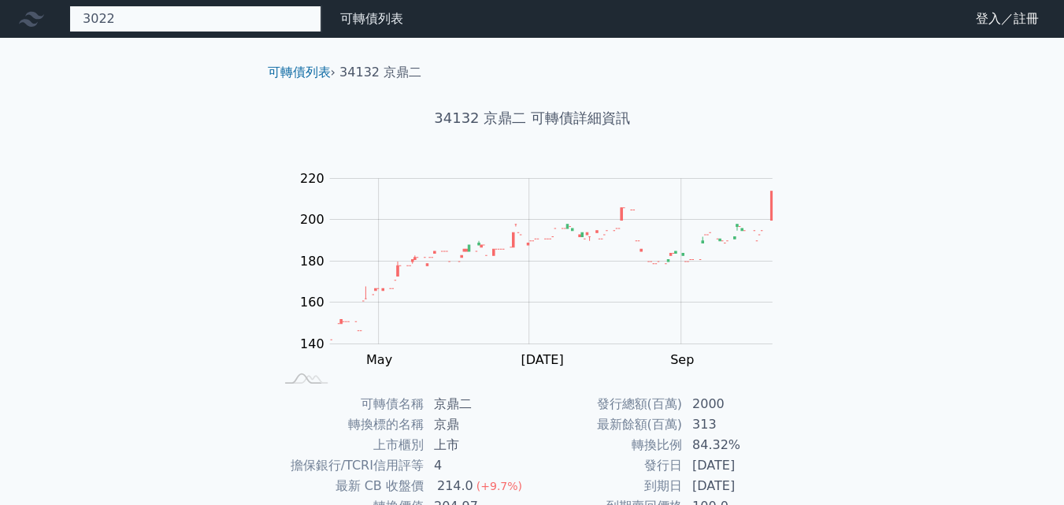
click at [180, 17] on div "3022 無此可轉債" at bounding box center [195, 19] width 252 height 27
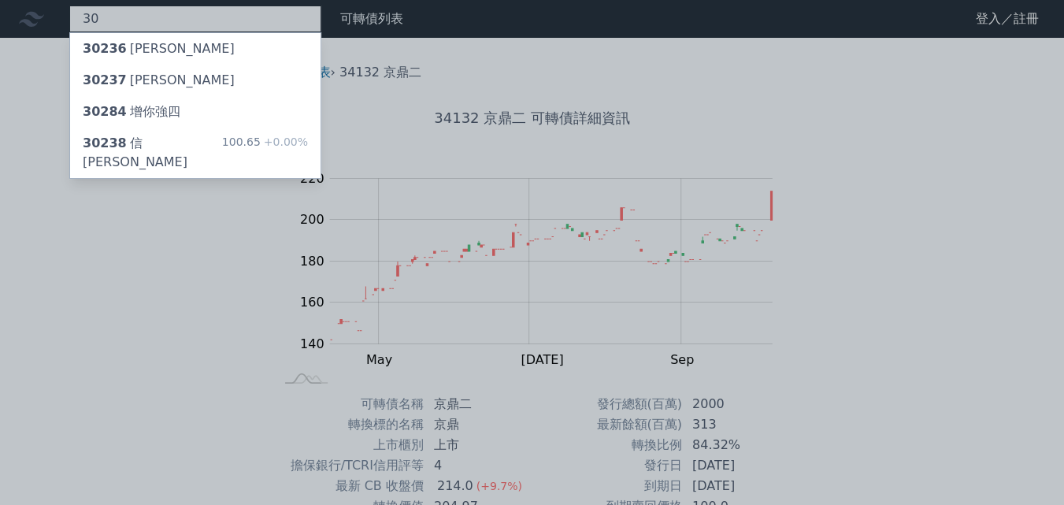
type input "3"
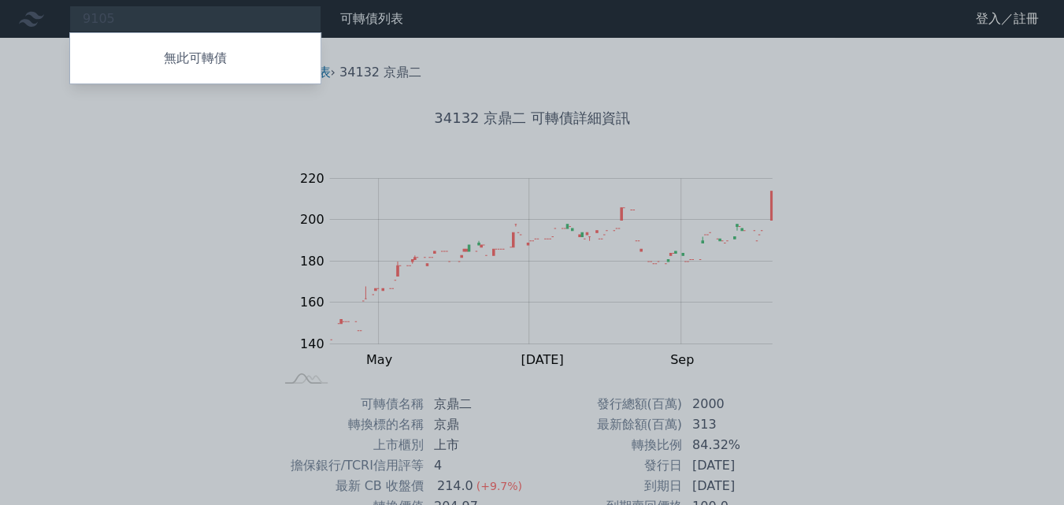
click at [194, 24] on div at bounding box center [532, 252] width 1064 height 505
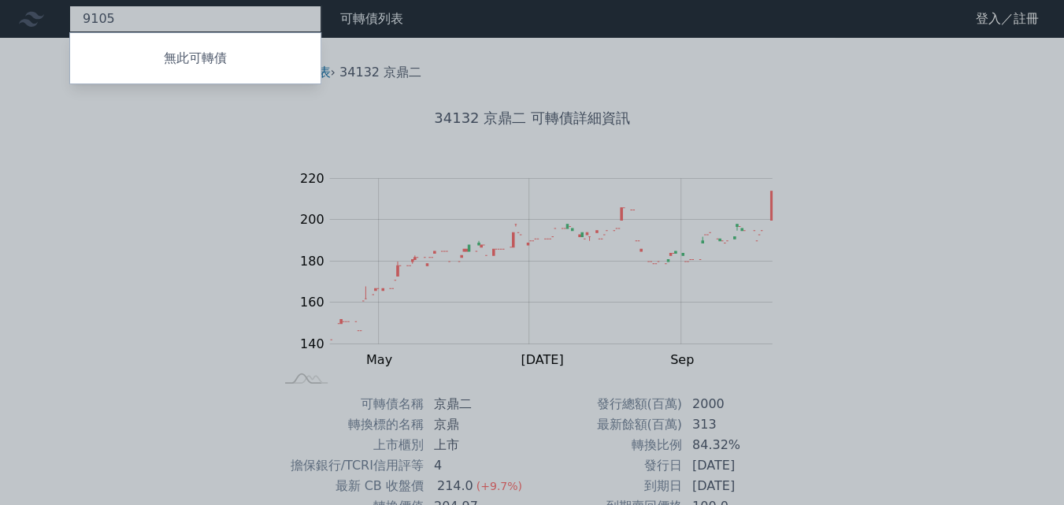
click at [193, 24] on div "9105 無此可轉債" at bounding box center [195, 19] width 252 height 27
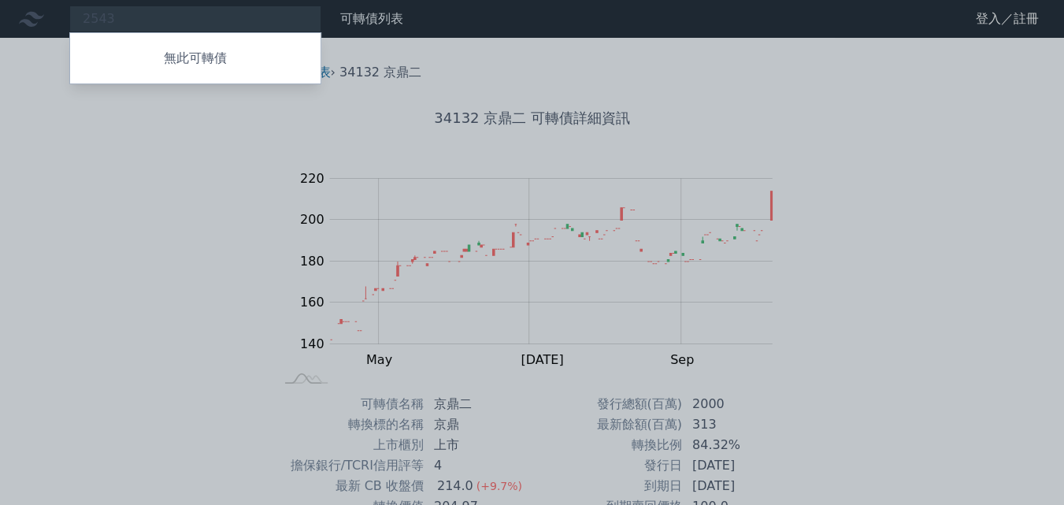
click at [150, 25] on div at bounding box center [532, 252] width 1064 height 505
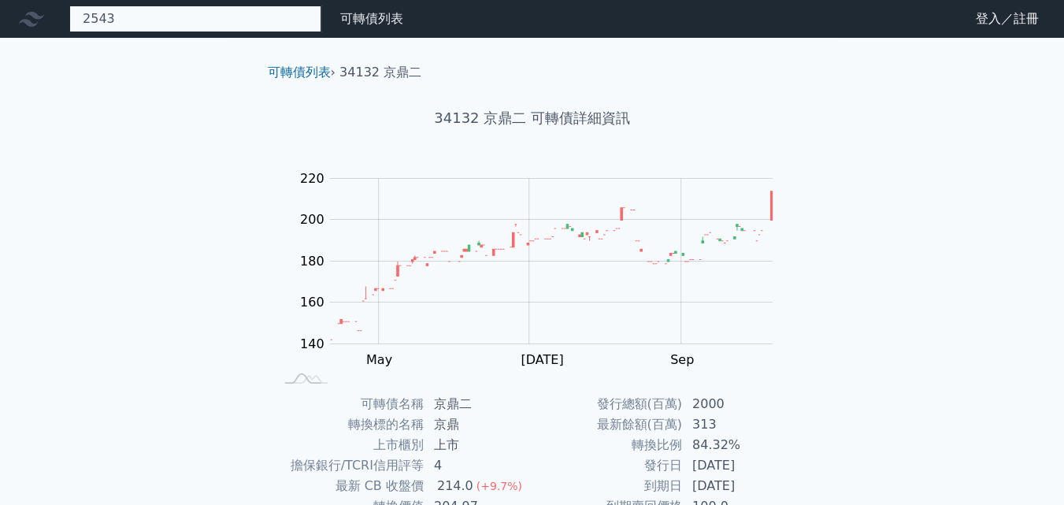
click at [143, 18] on div "2543 無此可轉債" at bounding box center [195, 19] width 252 height 27
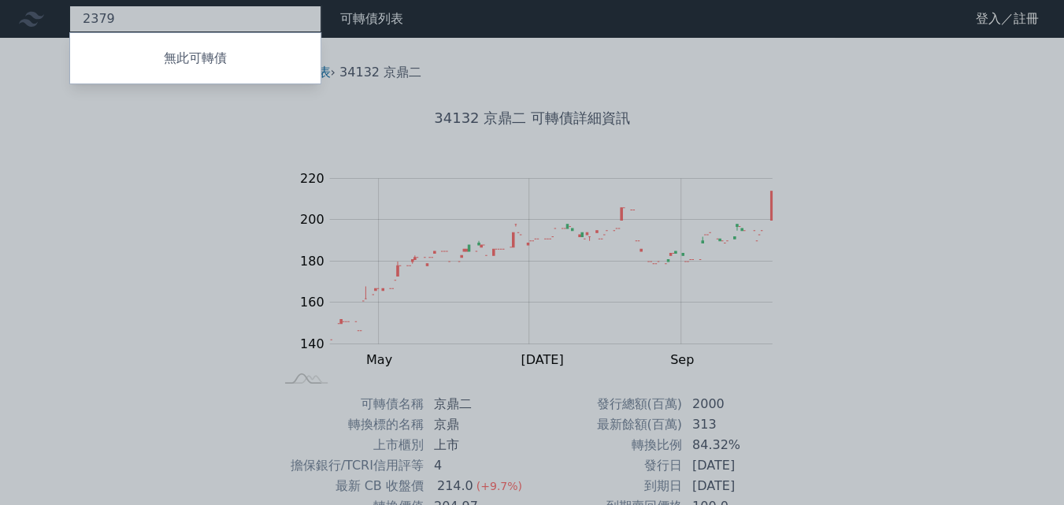
type input "2379"
